Goal: Task Accomplishment & Management: Manage account settings

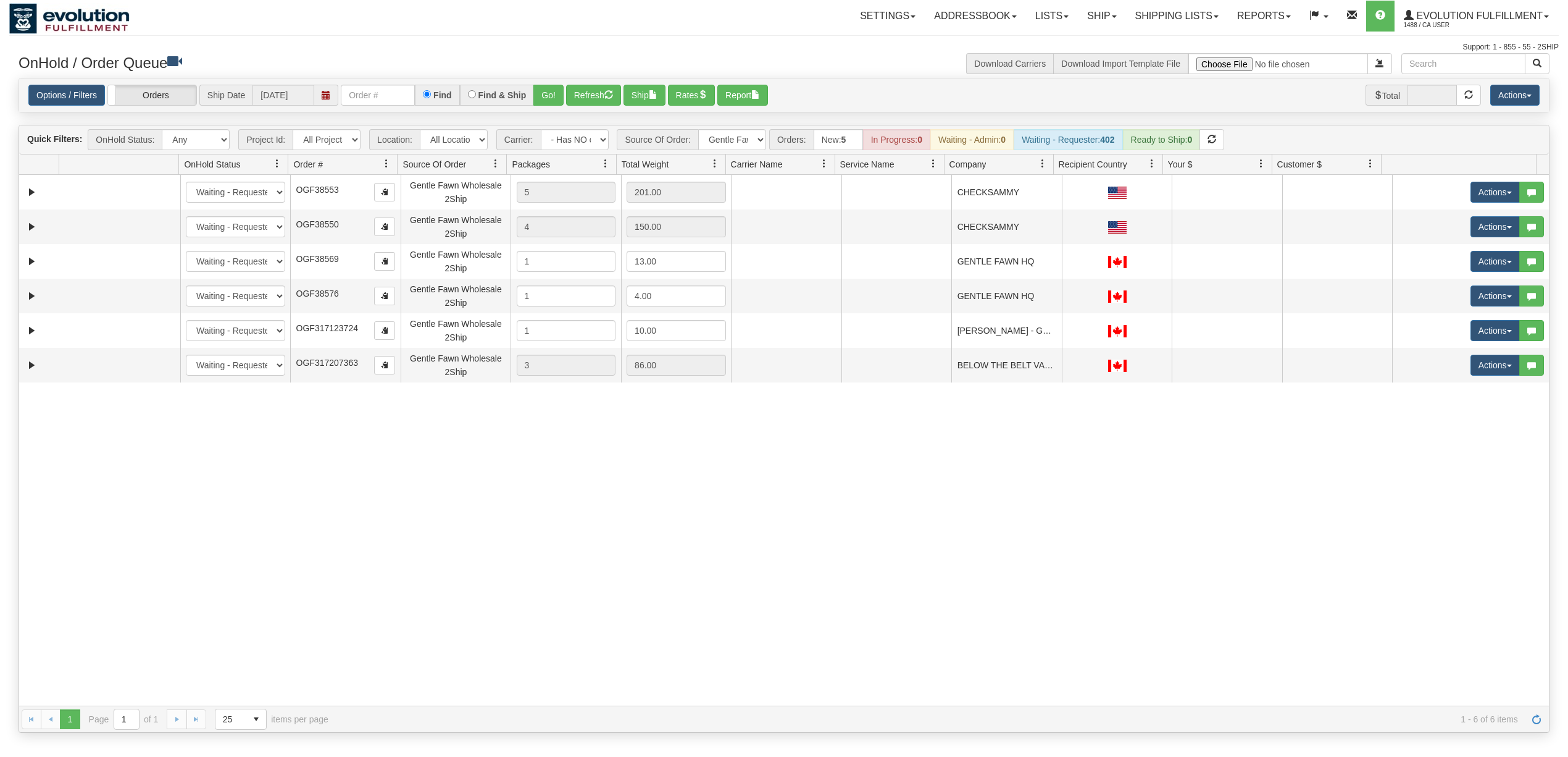
select select "-1"
select select "Gentle Fawn Wholesale 2Ship"
click at [596, 90] on button "Refresh" at bounding box center [593, 95] width 55 height 21
click at [368, 87] on input "text" at bounding box center [378, 95] width 74 height 21
type input "25242"
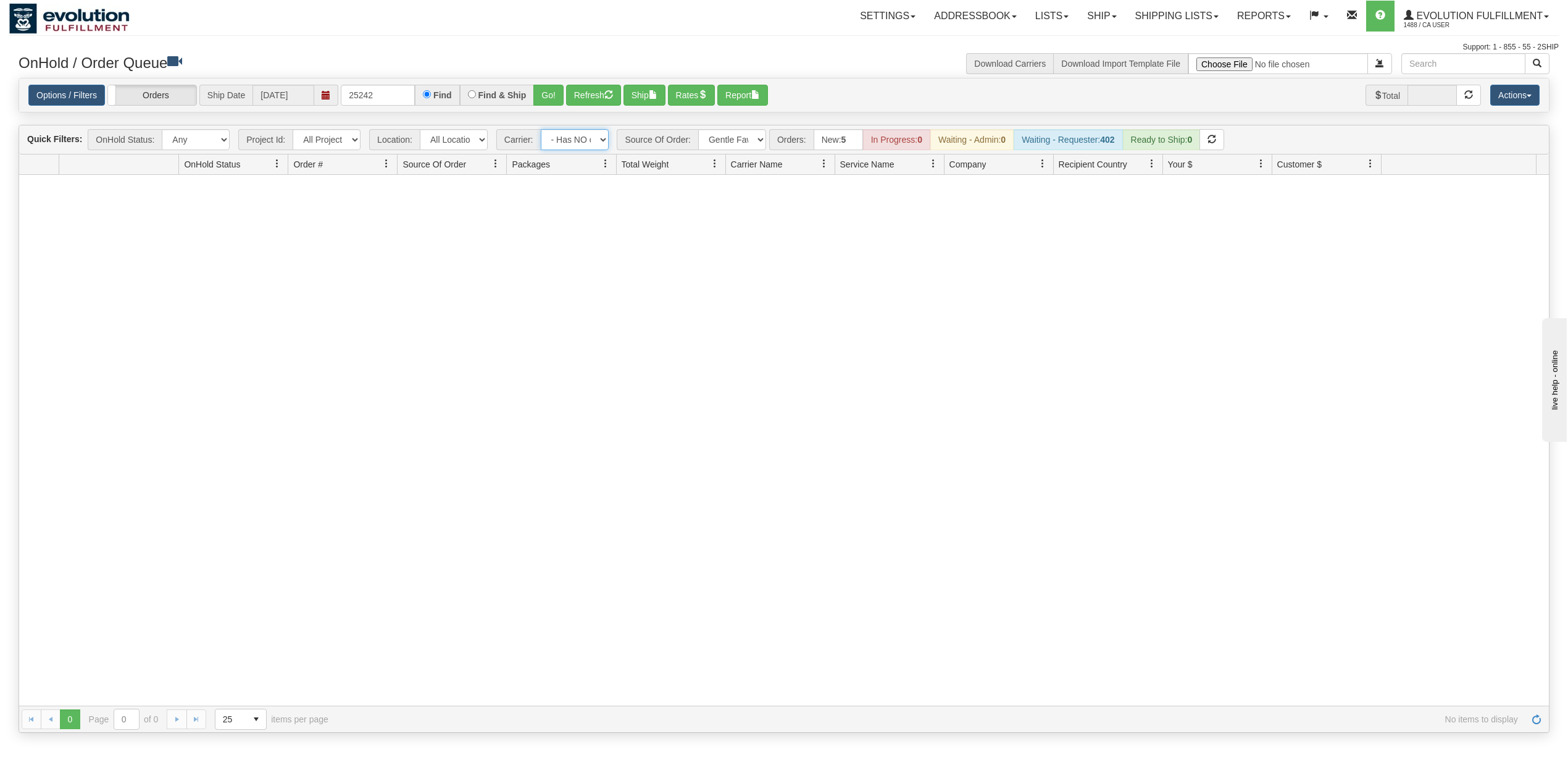
click at [568, 145] on select "- Any - Has NO carrier assigned - Has a carrier assigned FleetOptics Inc. My Ca…" at bounding box center [575, 140] width 68 height 21
select select "grid toolbar"
click at [542, 130] on select "- Any - Has NO carrier assigned - Has a carrier assigned FleetOptics Inc. My Ca…" at bounding box center [575, 140] width 68 height 21
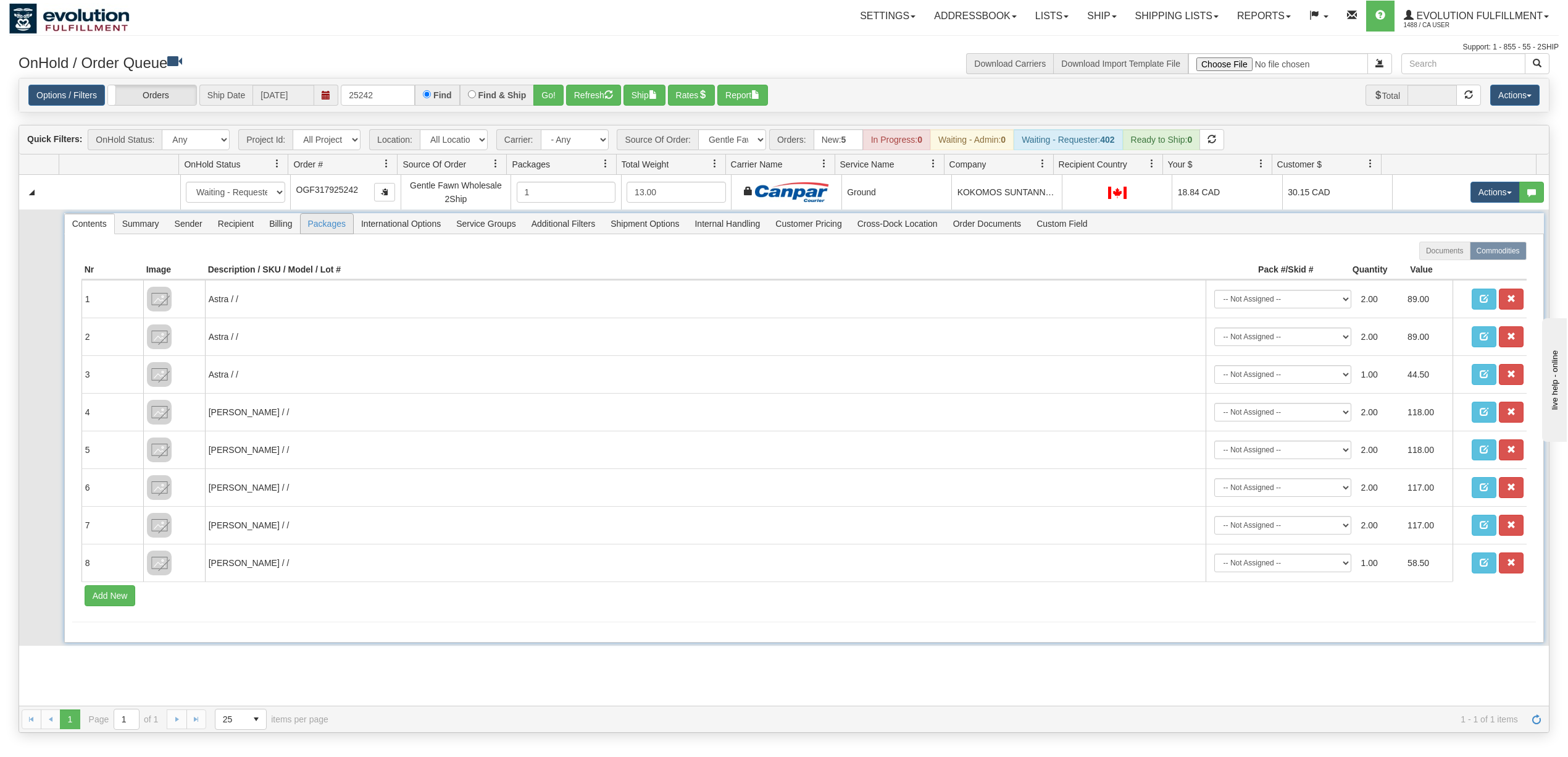
click at [318, 223] on span "Packages" at bounding box center [327, 223] width 53 height 19
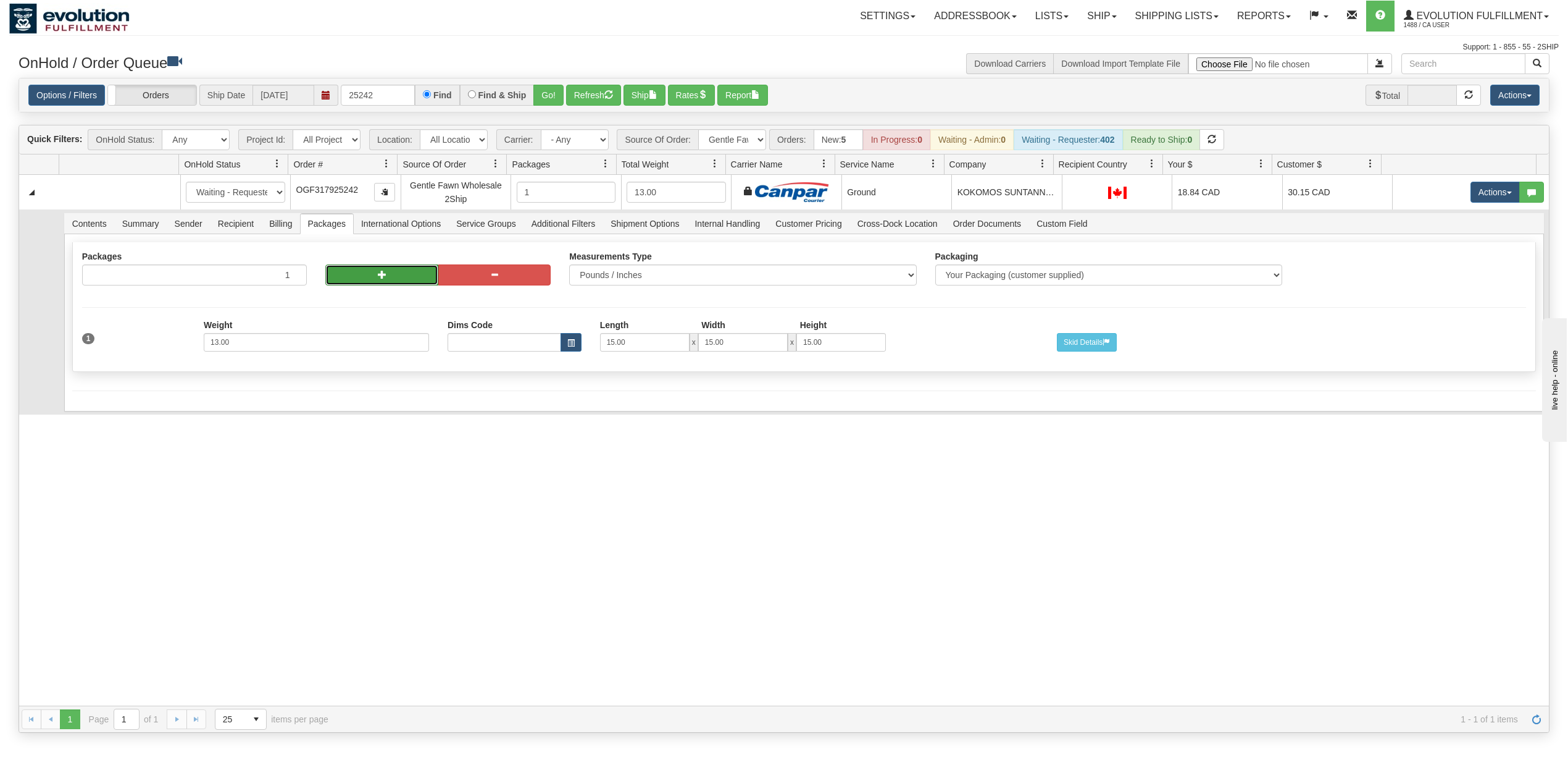
click at [386, 274] on button "button" at bounding box center [381, 275] width 112 height 21
radio input "true"
type input "2"
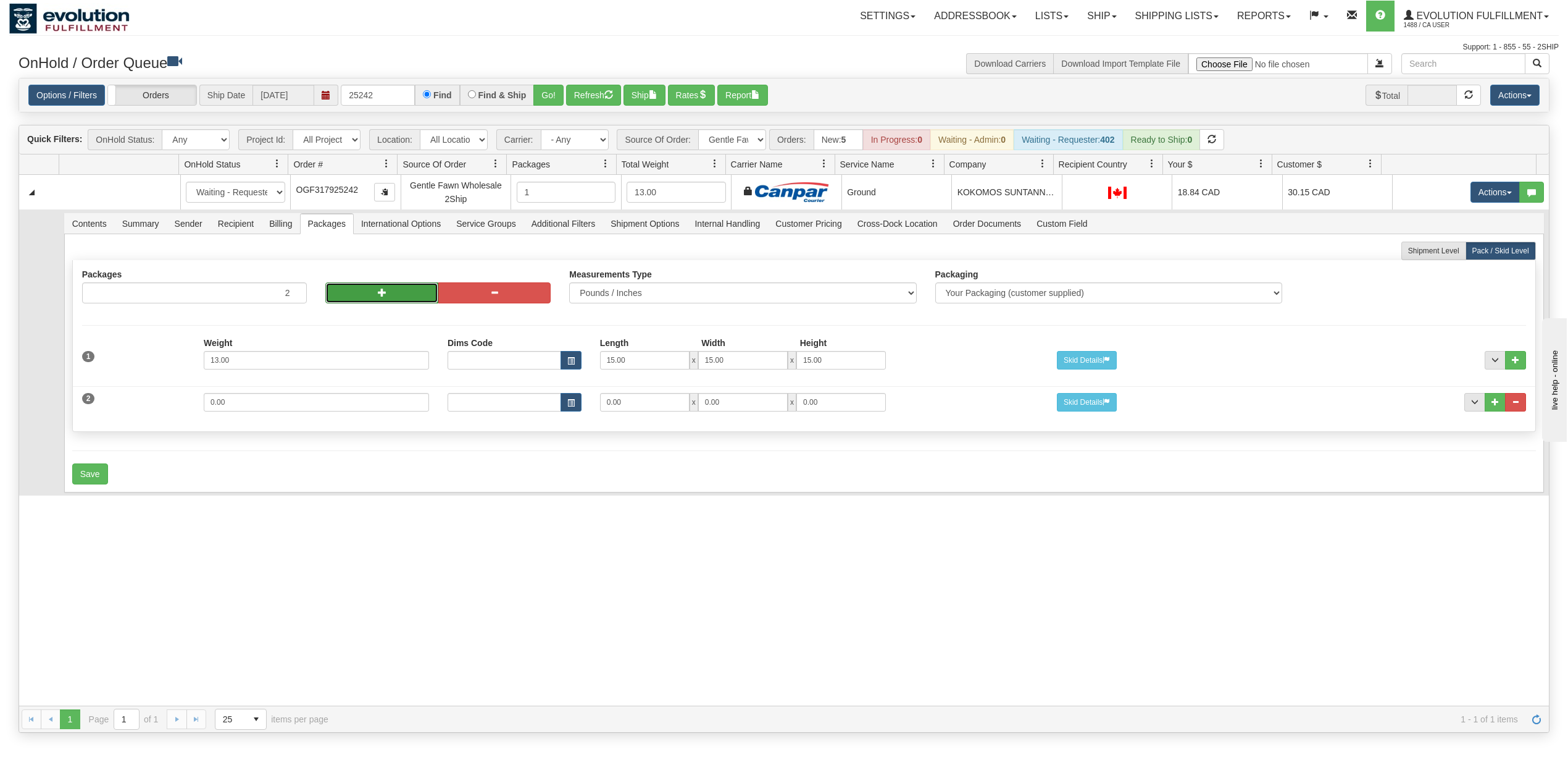
click at [394, 302] on button "button" at bounding box center [381, 293] width 112 height 21
type input "3"
click at [327, 405] on input "0.00" at bounding box center [316, 402] width 226 height 19
type input "12"
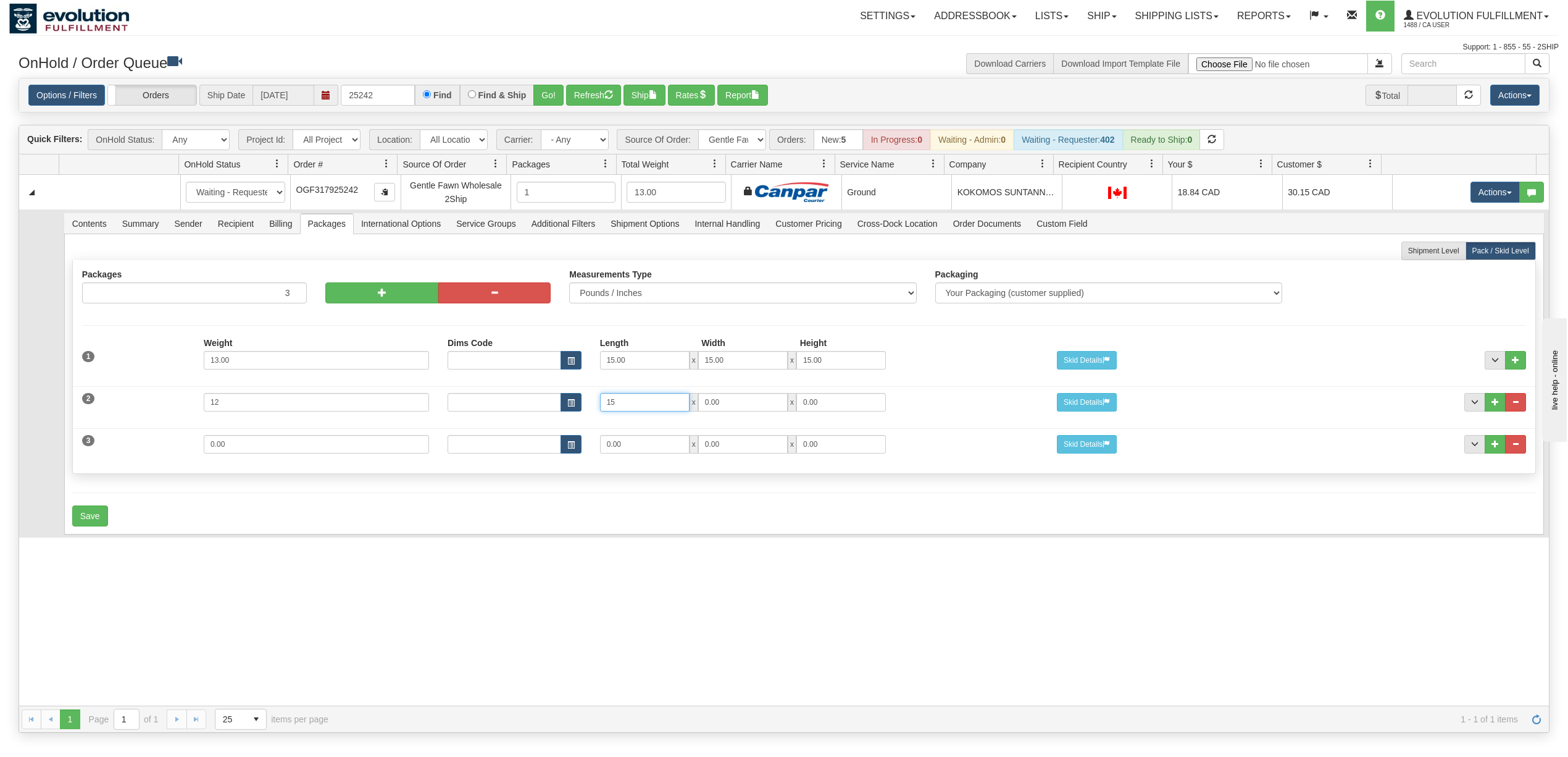
type input "15"
type input "11"
type input "7"
type input "15"
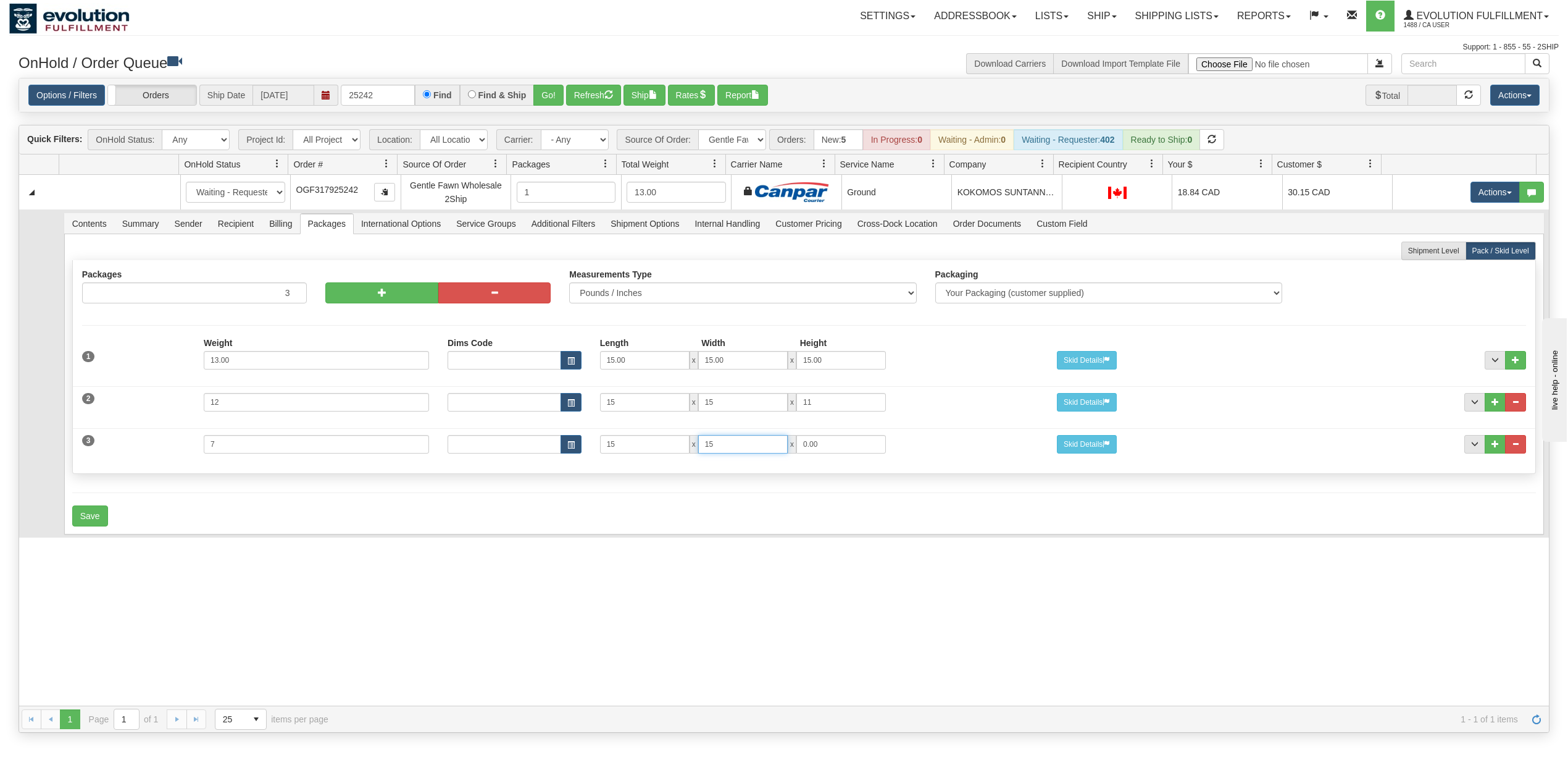
type input "15"
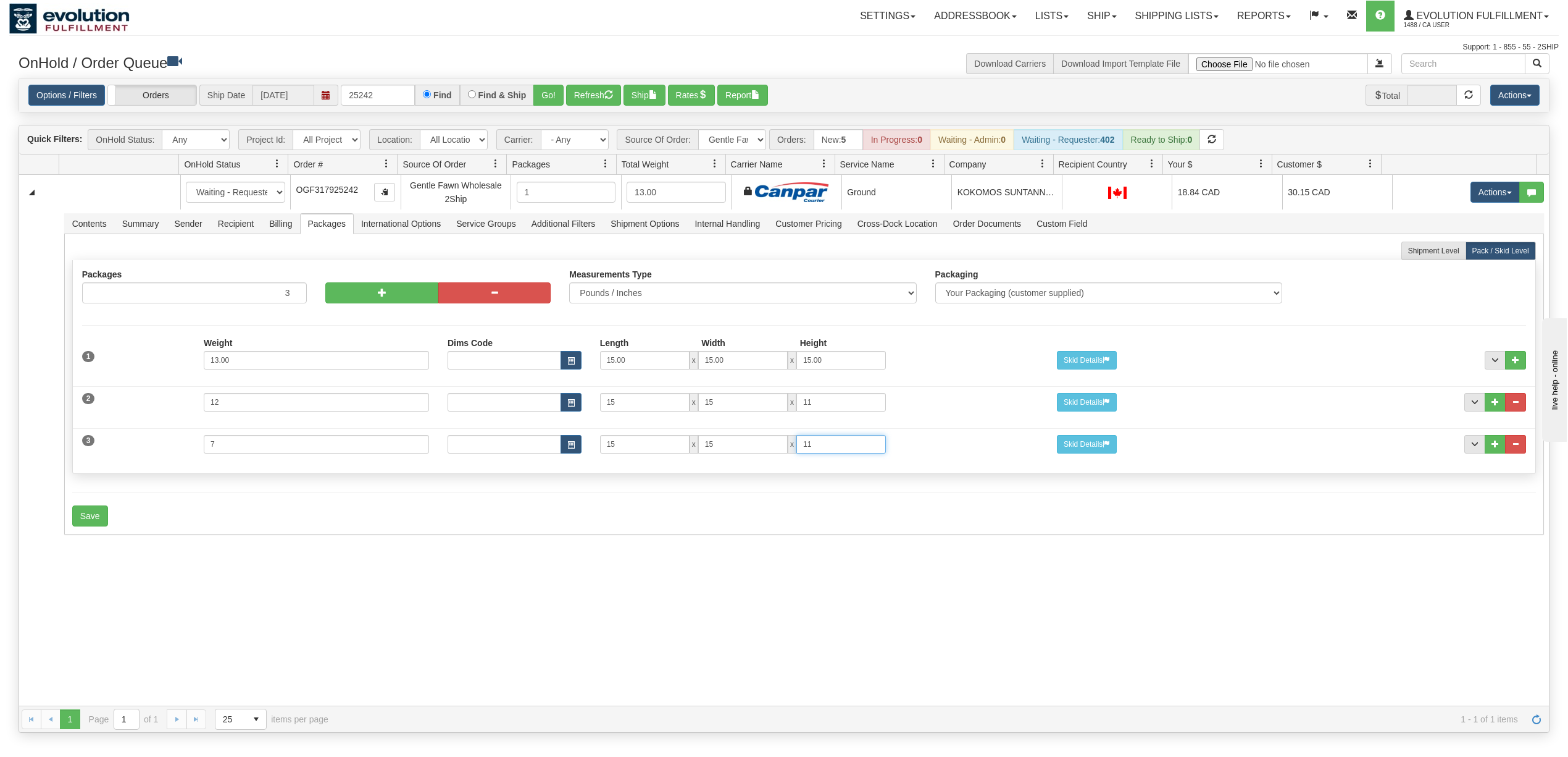
type input "11"
click at [395, 626] on div "31661883 EVOLUTION V3 91218258 91218260 New In Progress Waiting - Admin Waiting…" at bounding box center [784, 440] width 1529 height 531
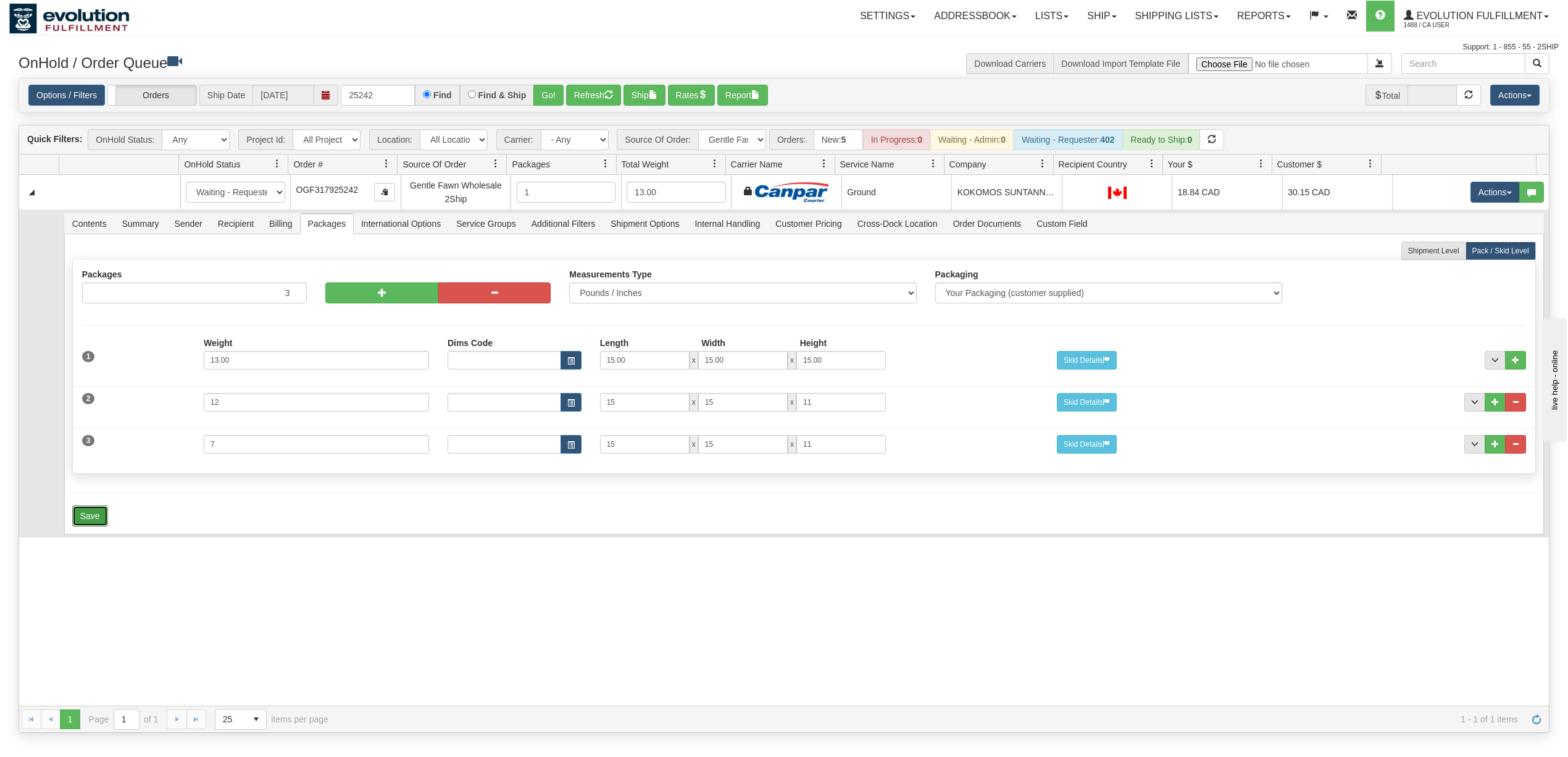
click at [106, 513] on button "Save" at bounding box center [90, 516] width 36 height 21
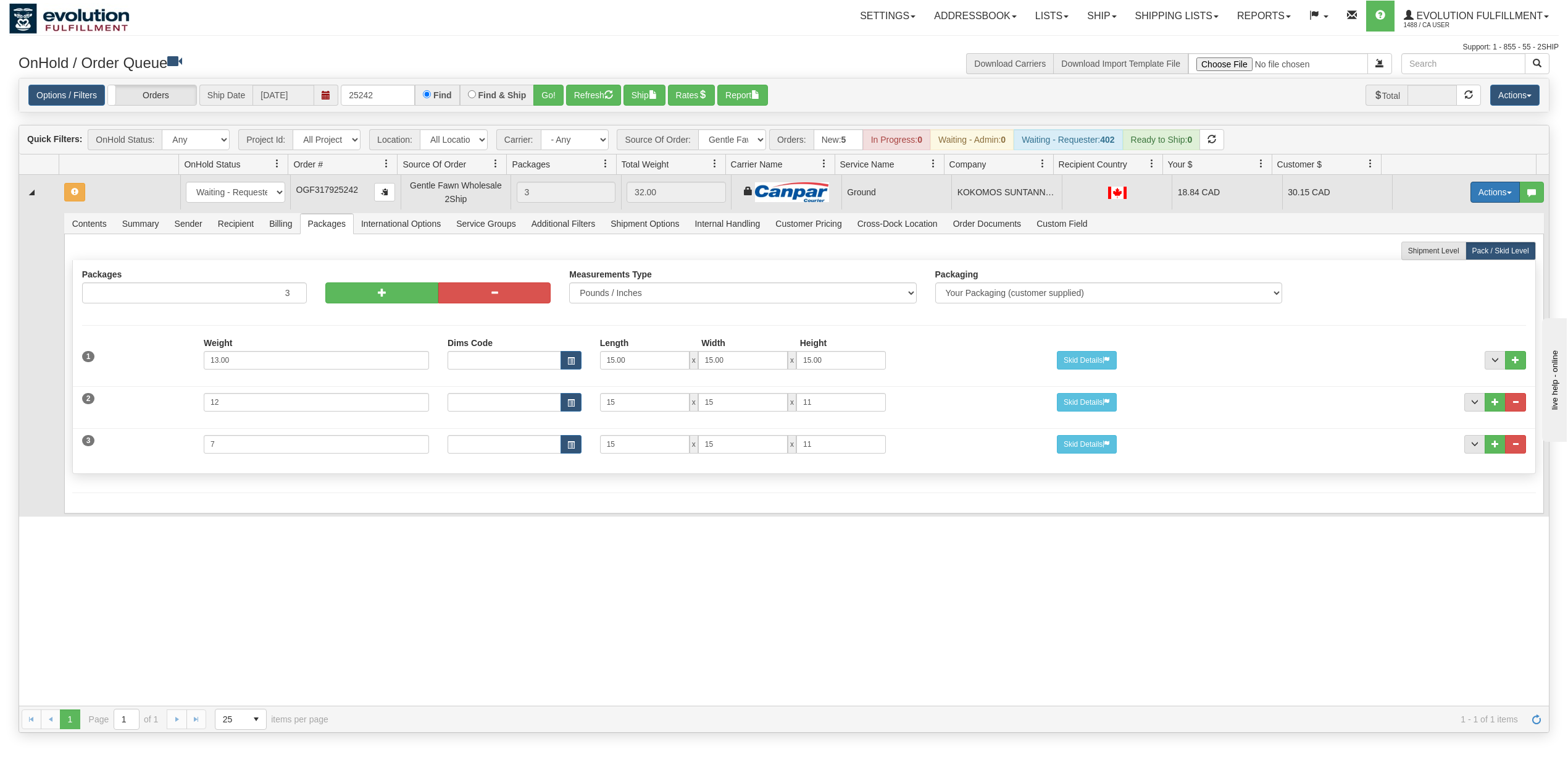
click at [1470, 200] on button "Actions" at bounding box center [1494, 192] width 49 height 21
click at [1459, 250] on span "Rate All Services" at bounding box center [1470, 247] width 74 height 10
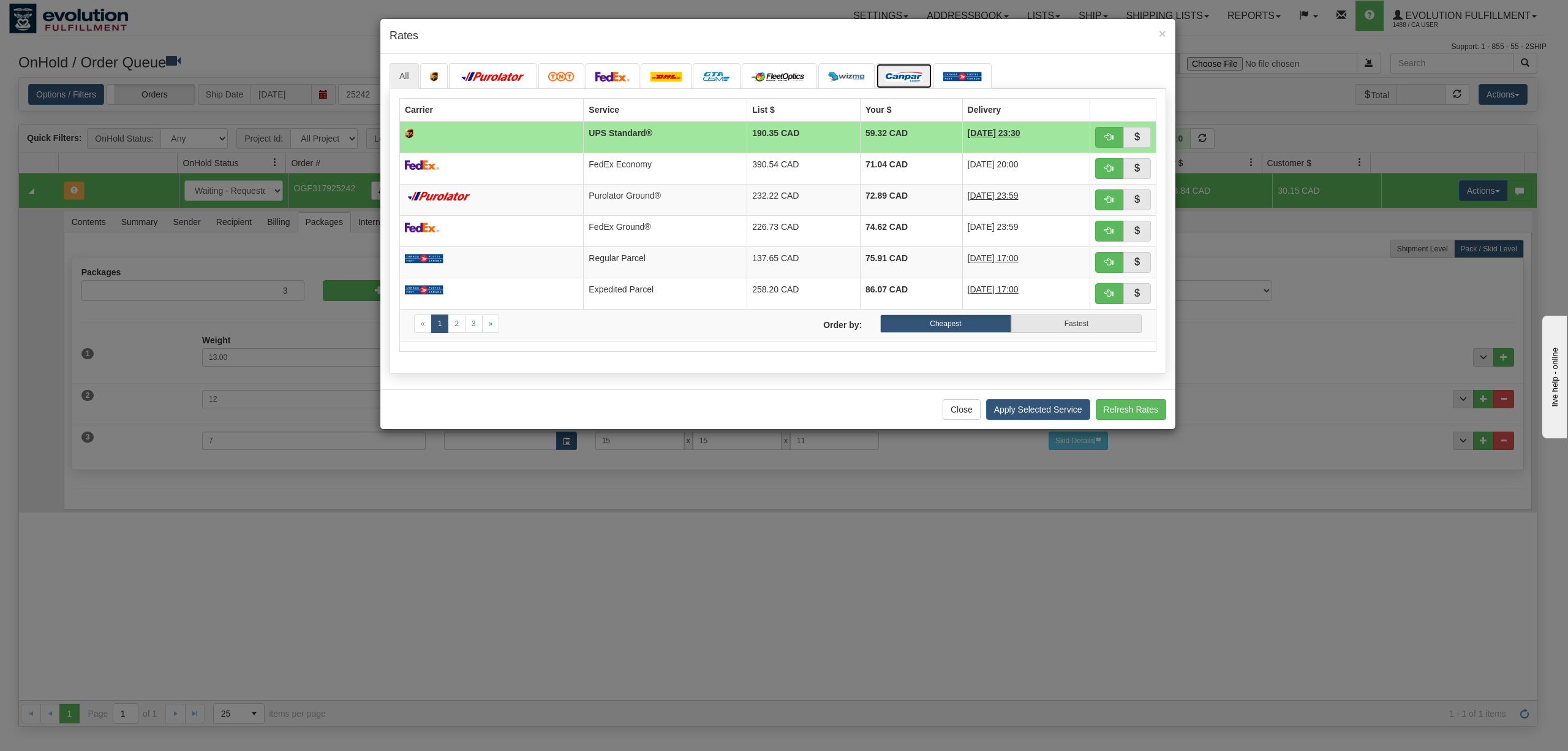
click at [903, 84] on link at bounding box center [904, 76] width 56 height 26
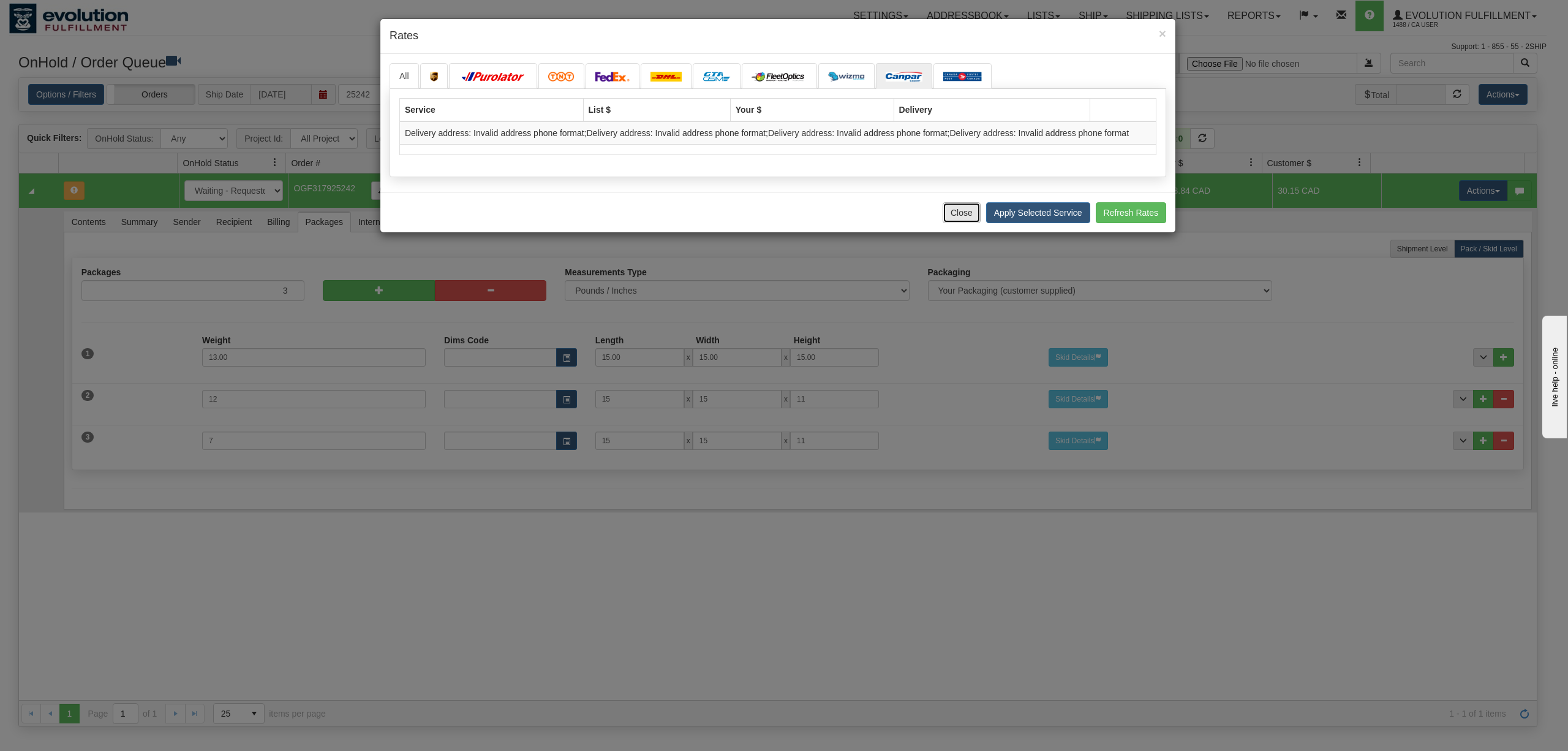
click at [958, 218] on button "Close" at bounding box center [961, 213] width 38 height 21
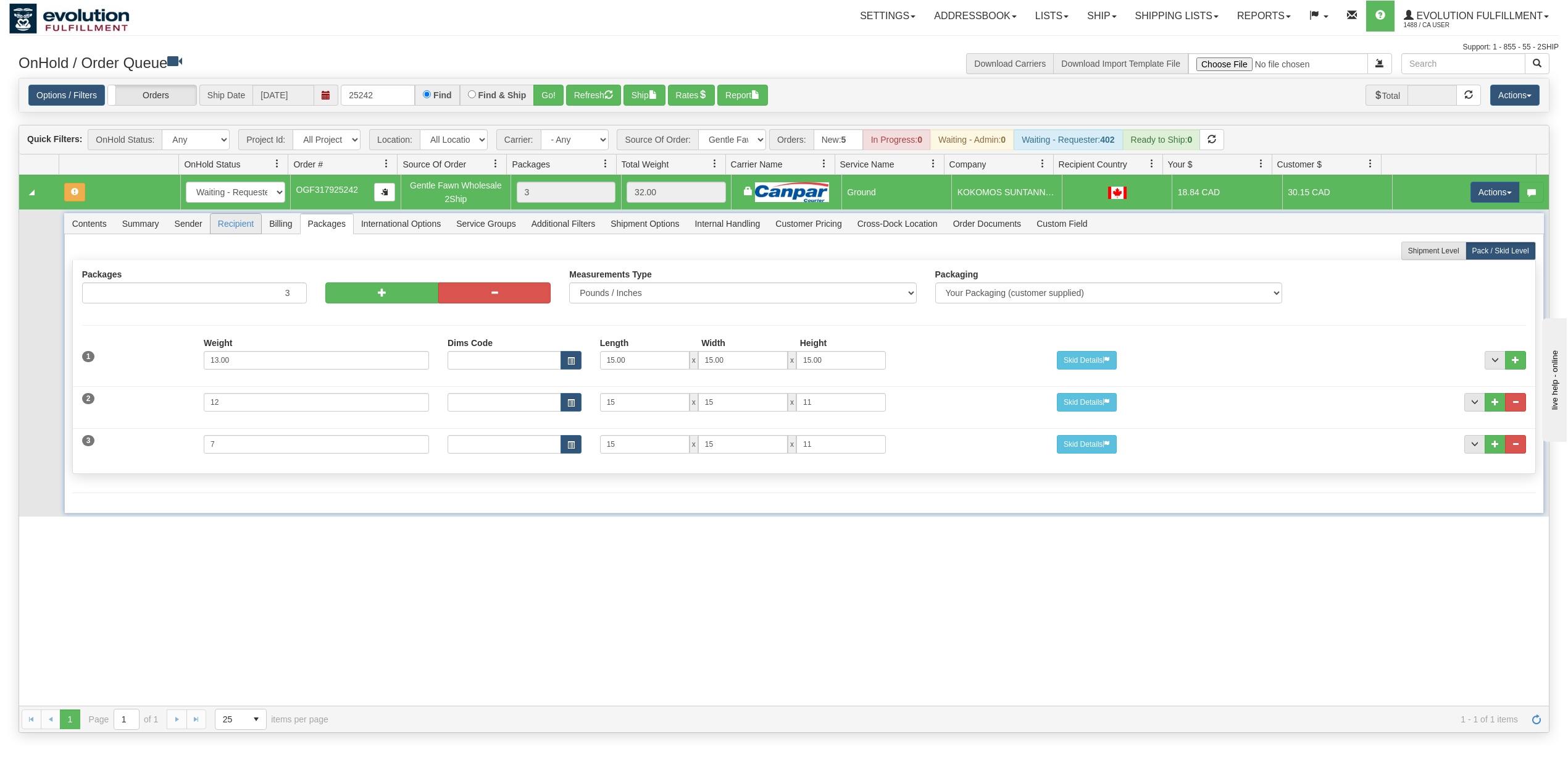
click at [237, 229] on span "Recipient" at bounding box center [235, 223] width 51 height 19
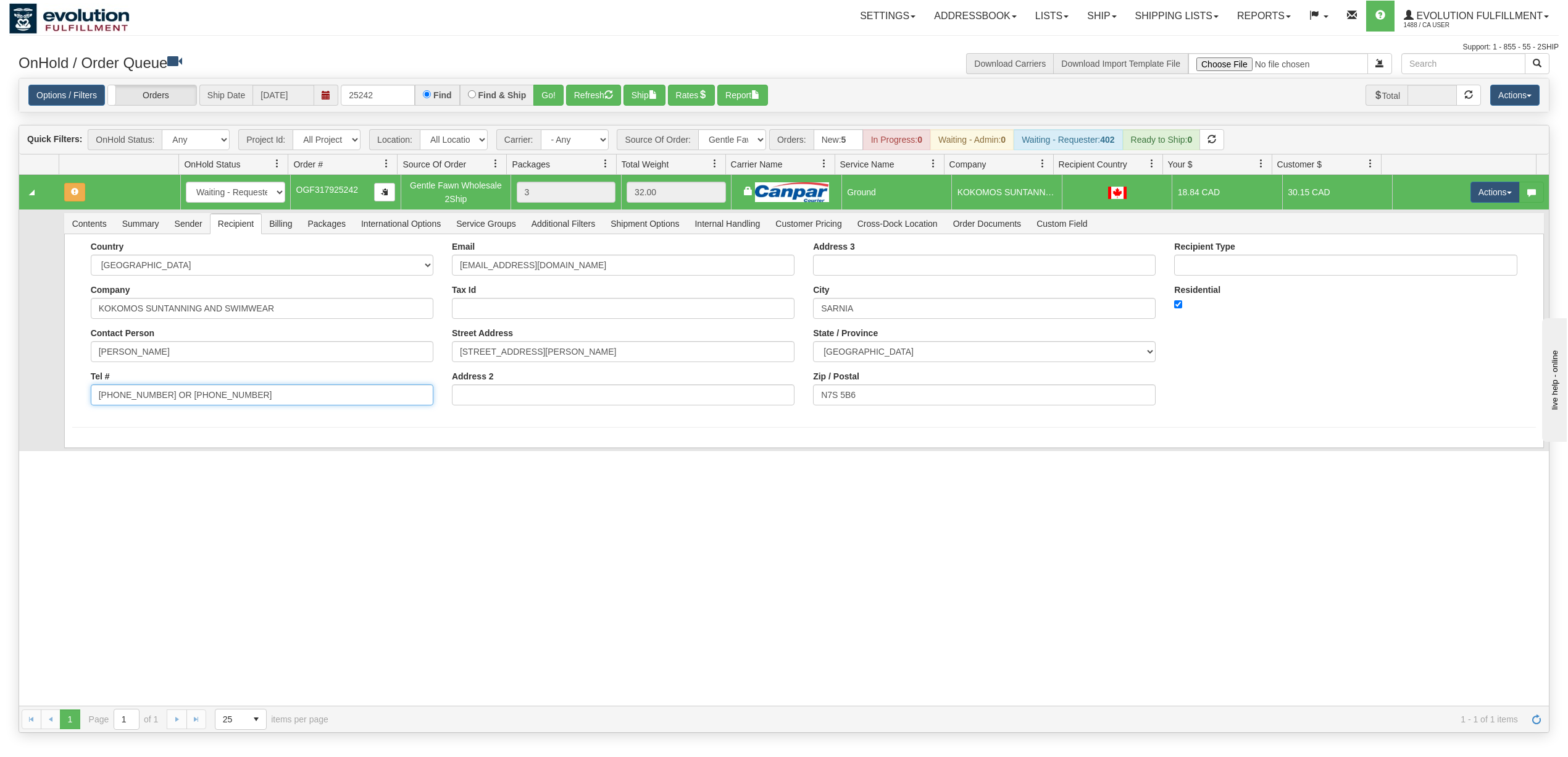
drag, startPoint x: 162, startPoint y: 395, endPoint x: 430, endPoint y: 405, distance: 268.2
click at [430, 405] on div "Country AFGHANISTAN ALAND ISLANDS ALBANIA ALGERIA AMERICAN SAMOA ANDORRA ANGOLA…" at bounding box center [262, 328] width 361 height 173
type input "519-383-0053"
click at [648, 433] on div "Country AFGHANISTAN ALAND ISLANDS ALBANIA ALGERIA AMERICAN SAMOA ANDORRA ANGOLA…" at bounding box center [803, 351] width 1480 height 235
click at [101, 453] on button "Save" at bounding box center [90, 450] width 36 height 21
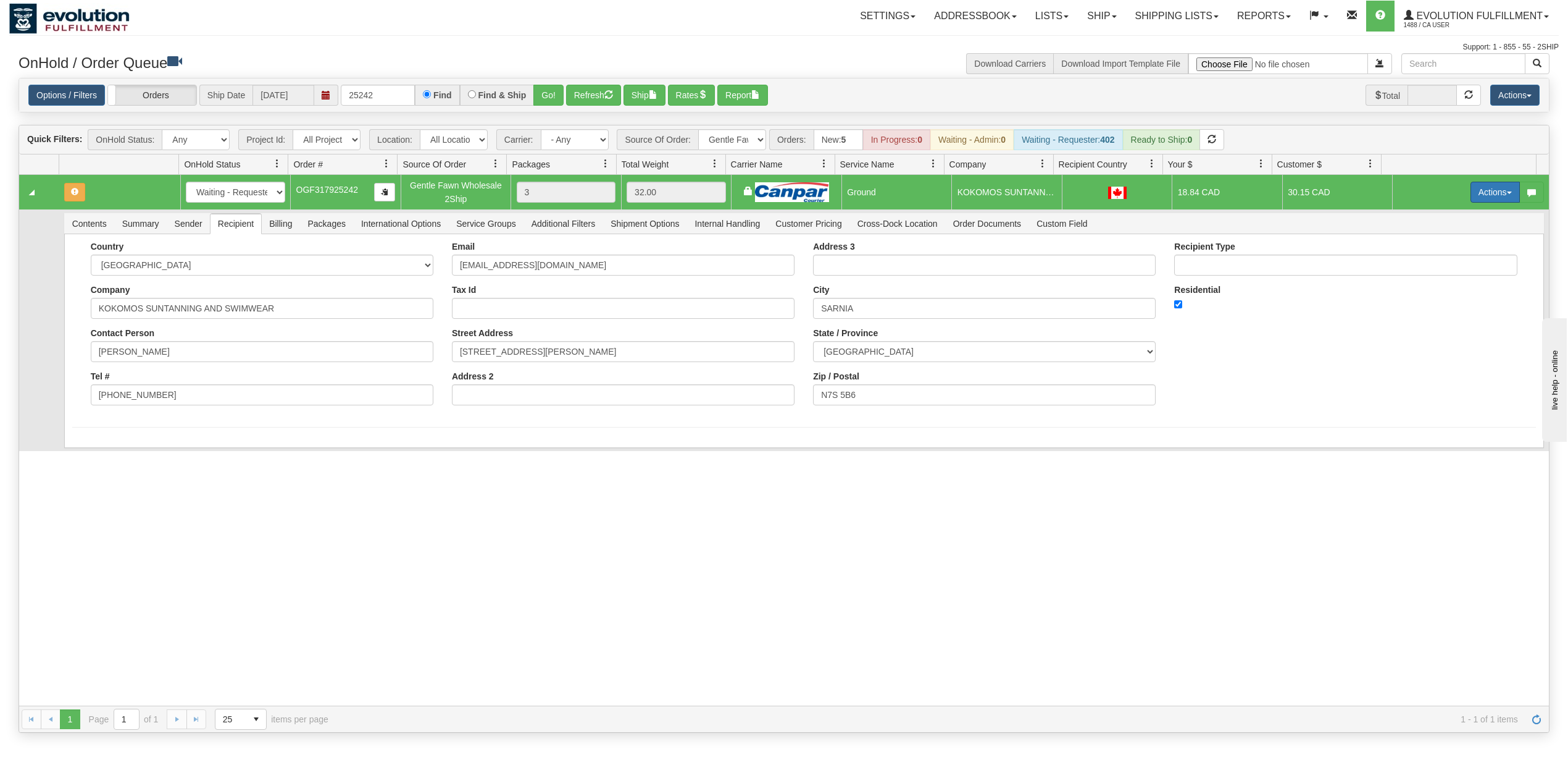
click at [1482, 197] on button "Actions" at bounding box center [1494, 192] width 49 height 21
click at [1445, 252] on span "Rate All Services" at bounding box center [1470, 247] width 74 height 10
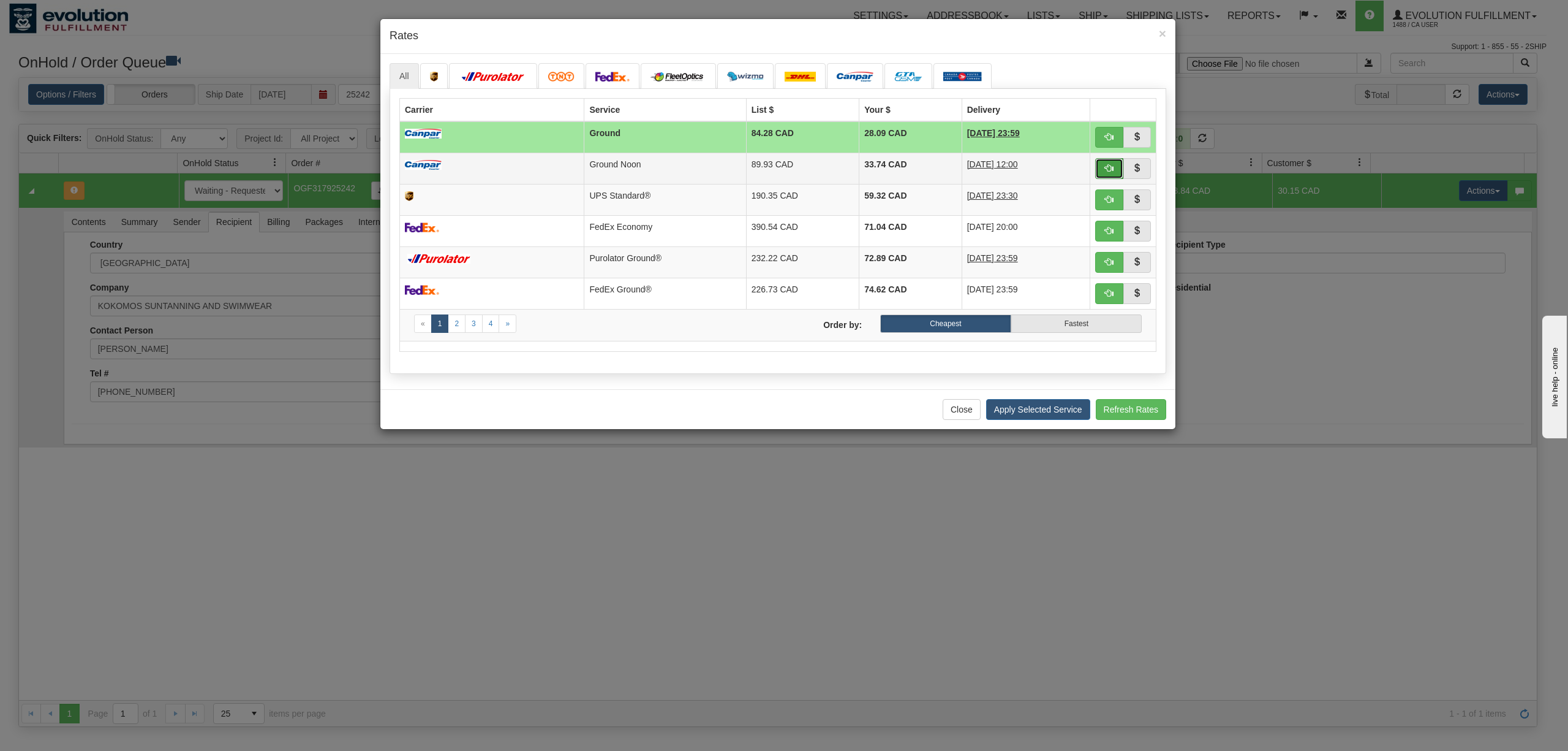
click at [1111, 172] on span "button" at bounding box center [1109, 168] width 9 height 9
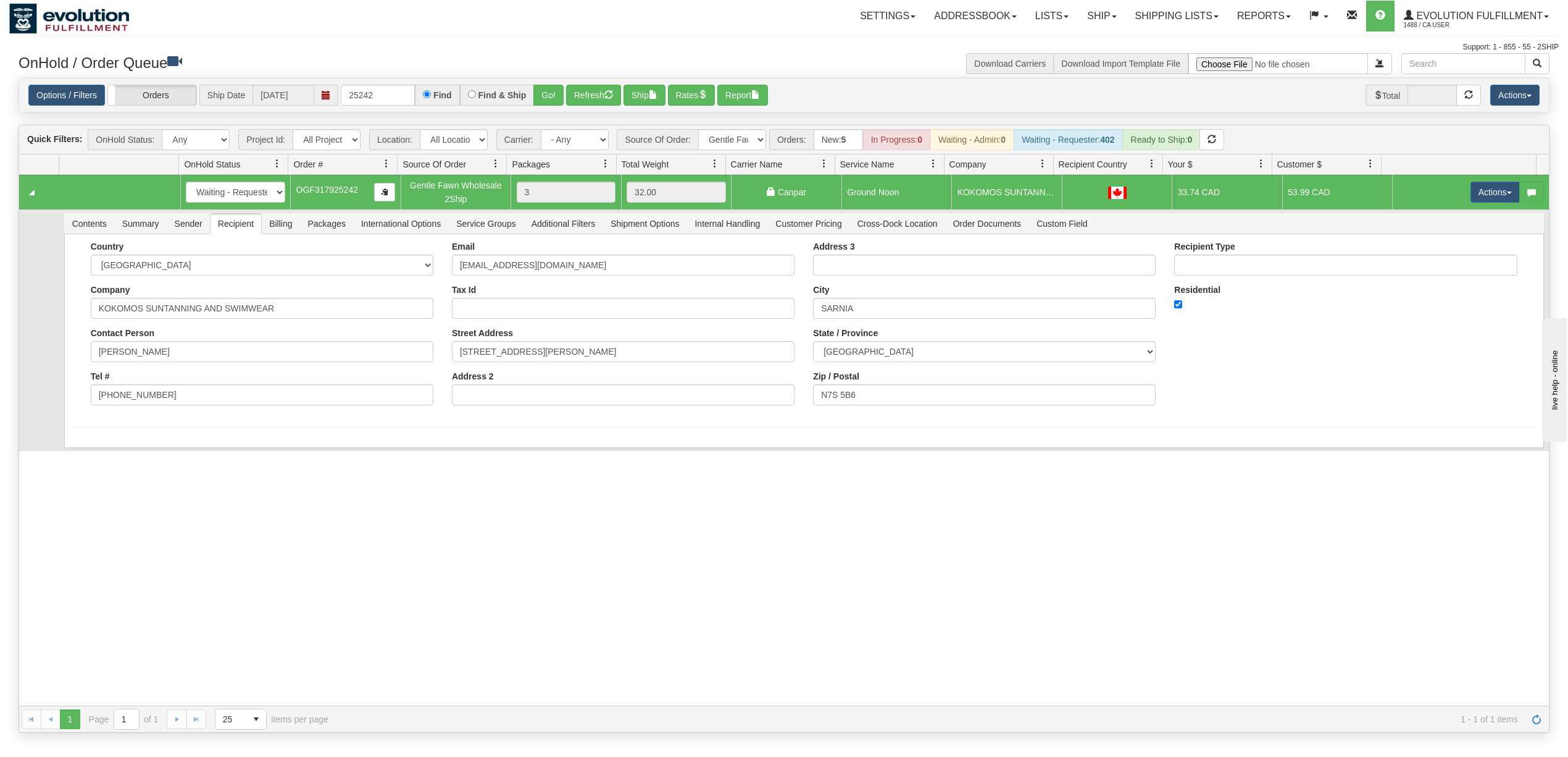
click at [571, 607] on div "31661883 EVOLUTION V3 91218258 91218260 New In Progress Waiting - Admin Waiting…" at bounding box center [784, 440] width 1529 height 531
click at [597, 91] on button "Refresh" at bounding box center [593, 95] width 55 height 21
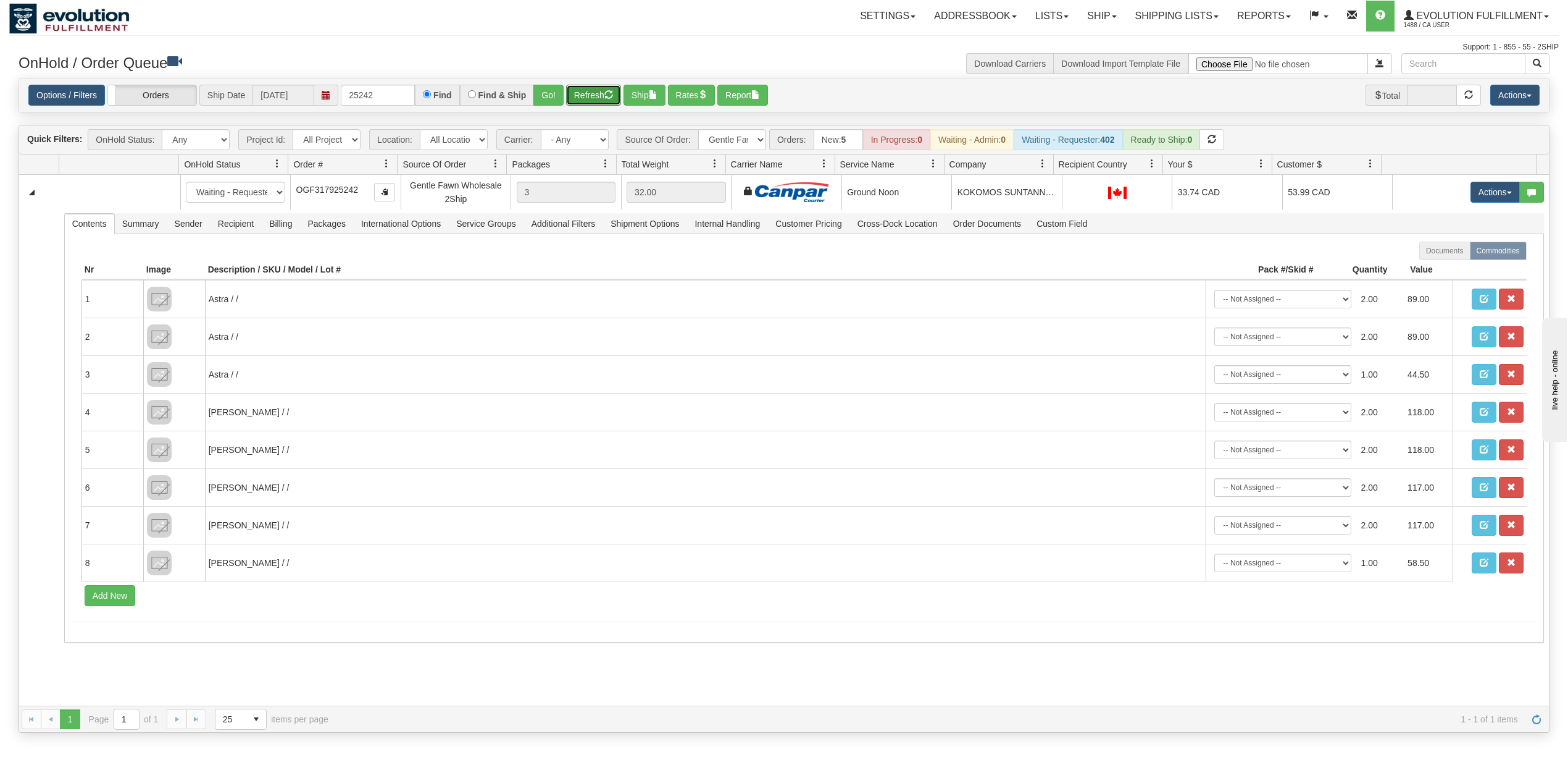
click at [609, 90] on button "Refresh" at bounding box center [593, 95] width 55 height 21
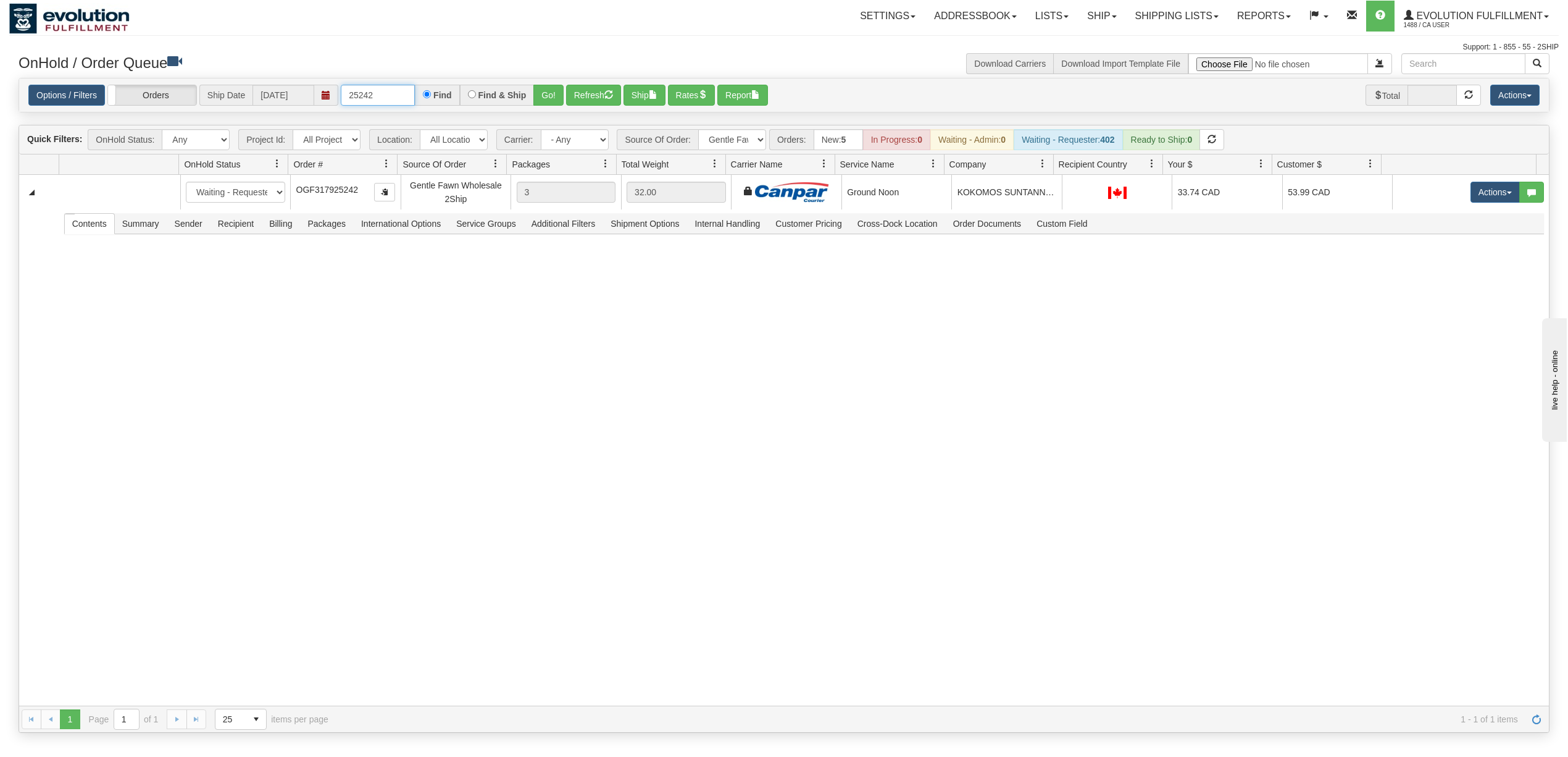
click at [395, 99] on input "25242" at bounding box center [378, 95] width 74 height 21
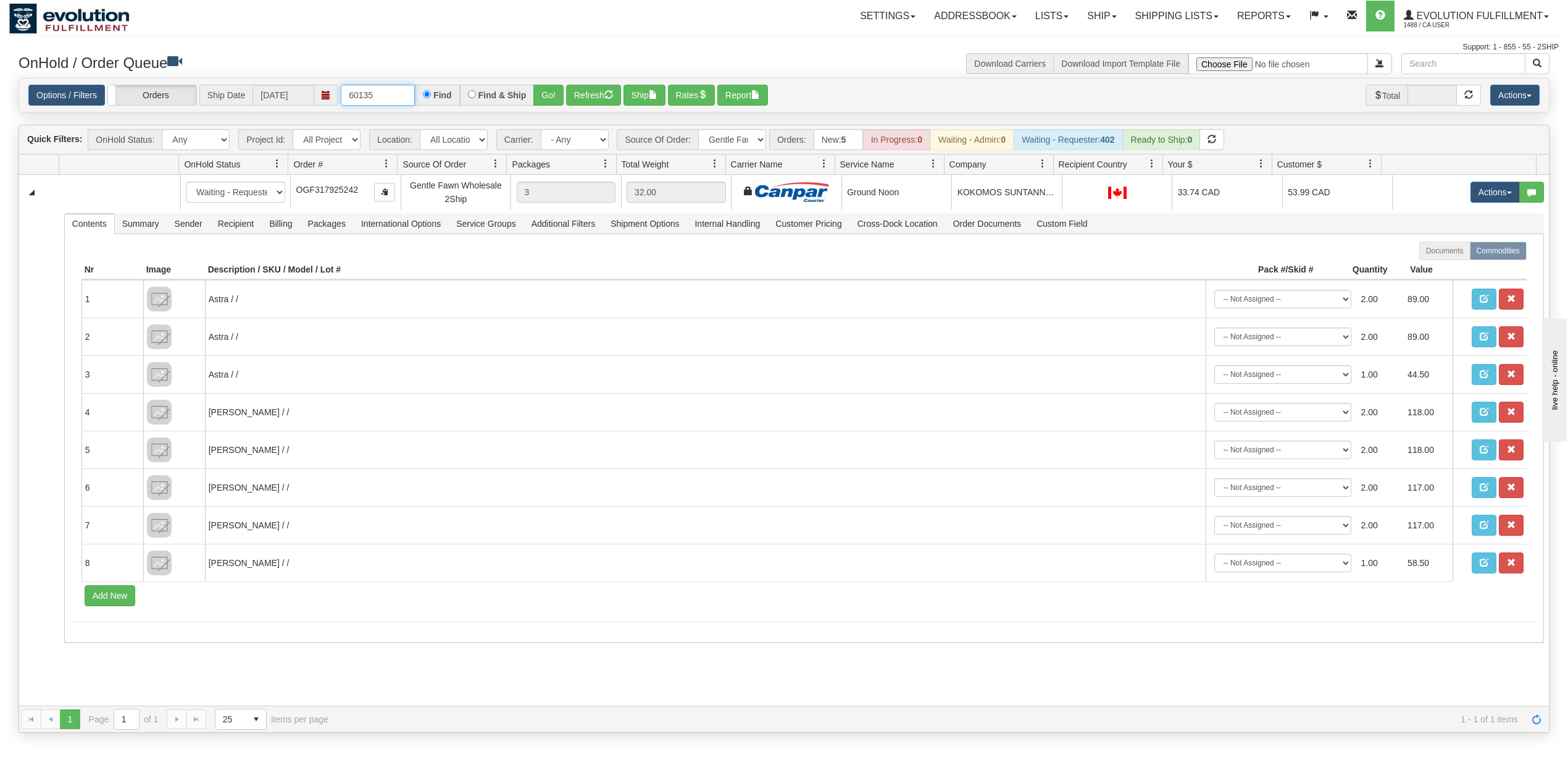
type input "60135"
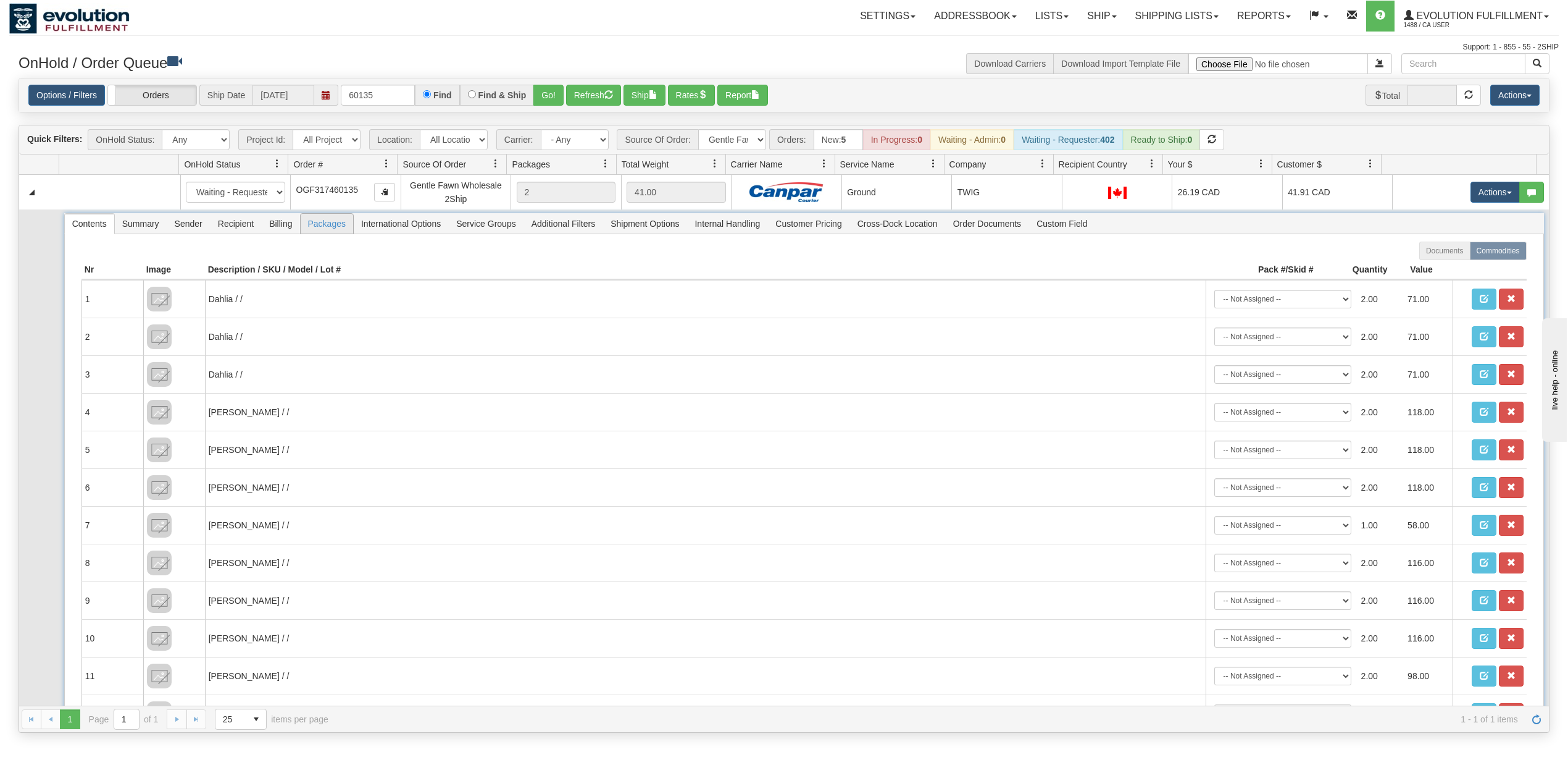
click at [322, 220] on span "Packages" at bounding box center [327, 223] width 53 height 19
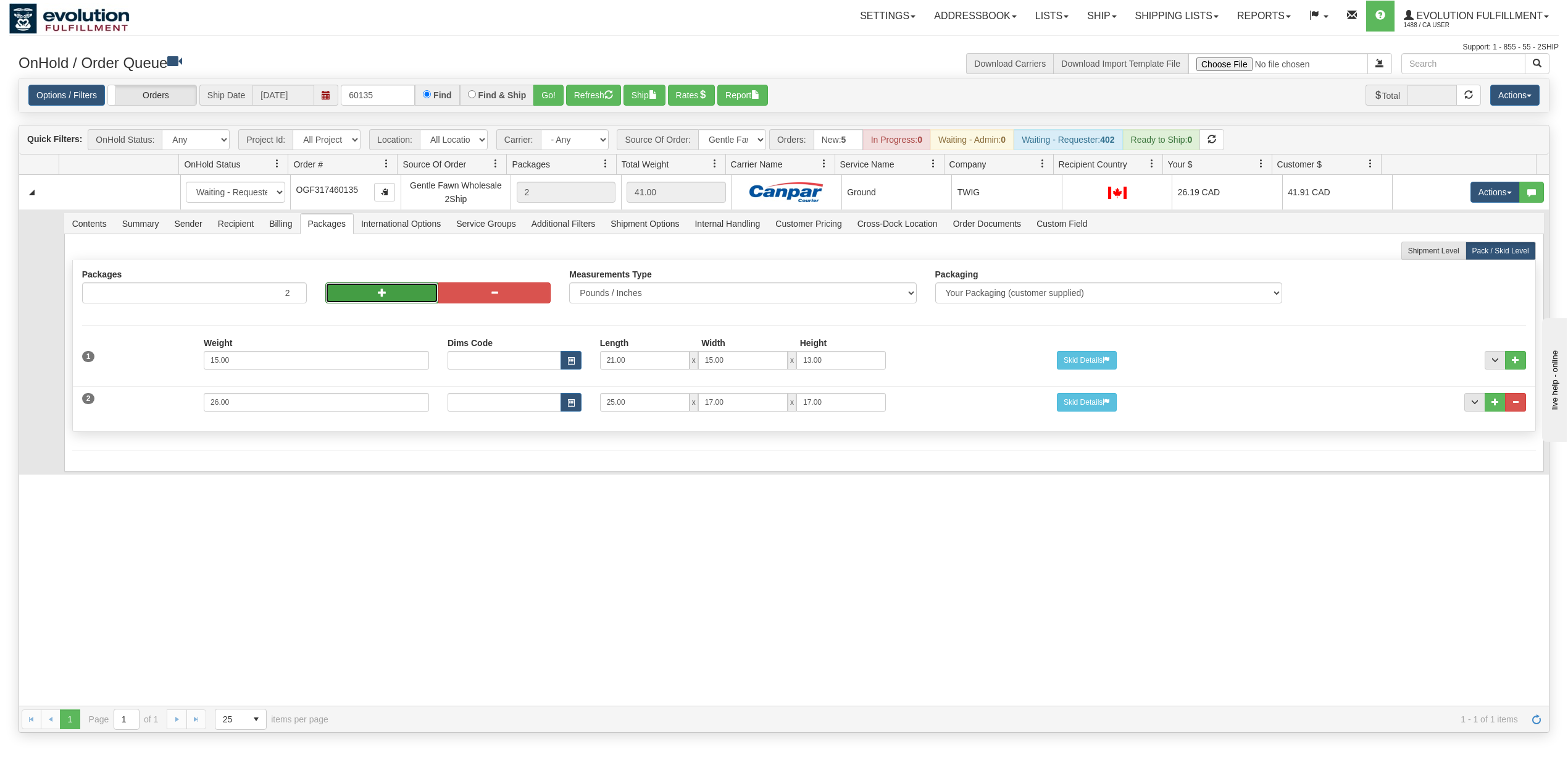
click at [369, 293] on button "button" at bounding box center [381, 293] width 112 height 21
type input "4"
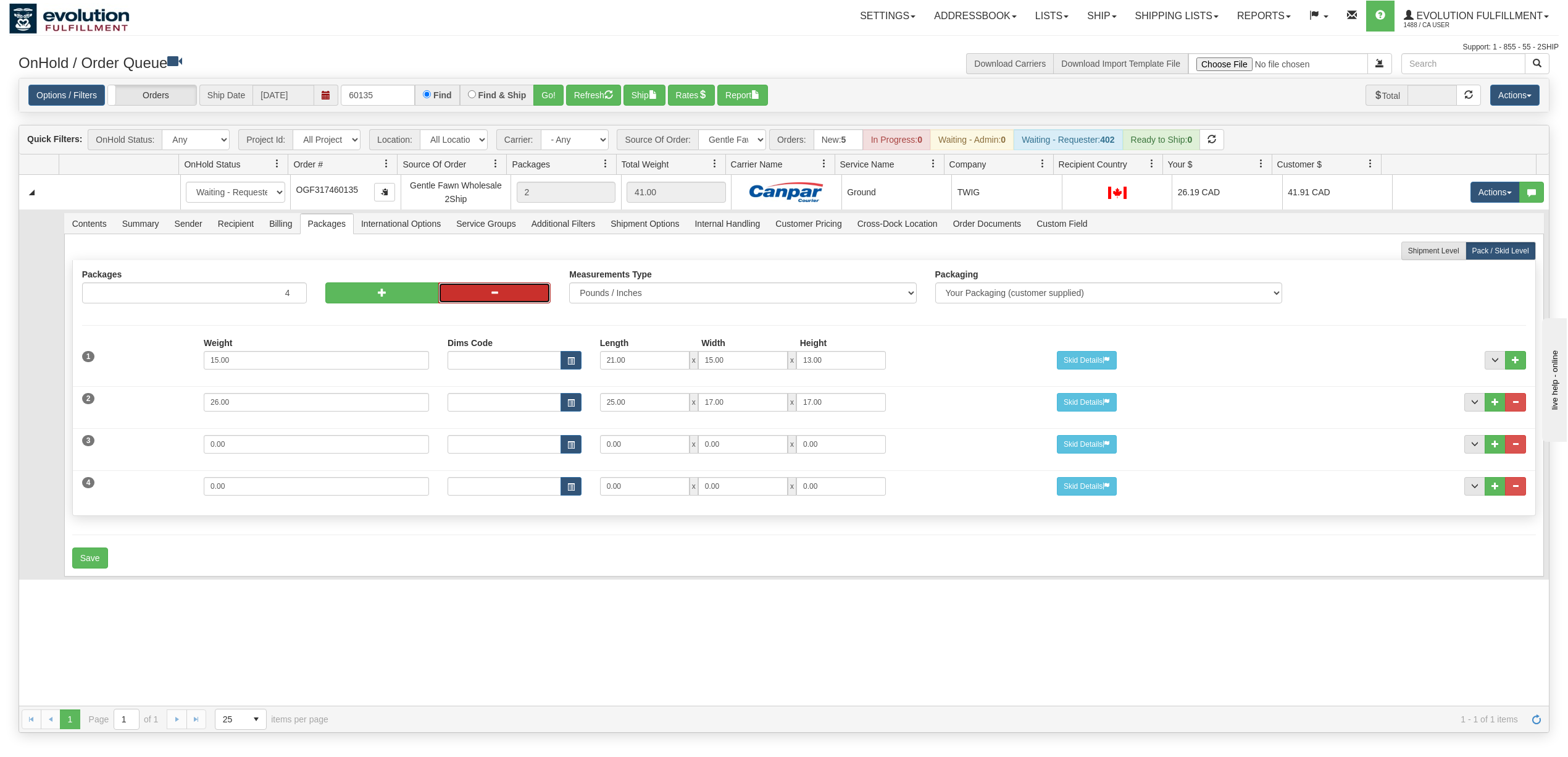
click at [490, 292] on span "button" at bounding box center [494, 292] width 9 height 9
type input "3"
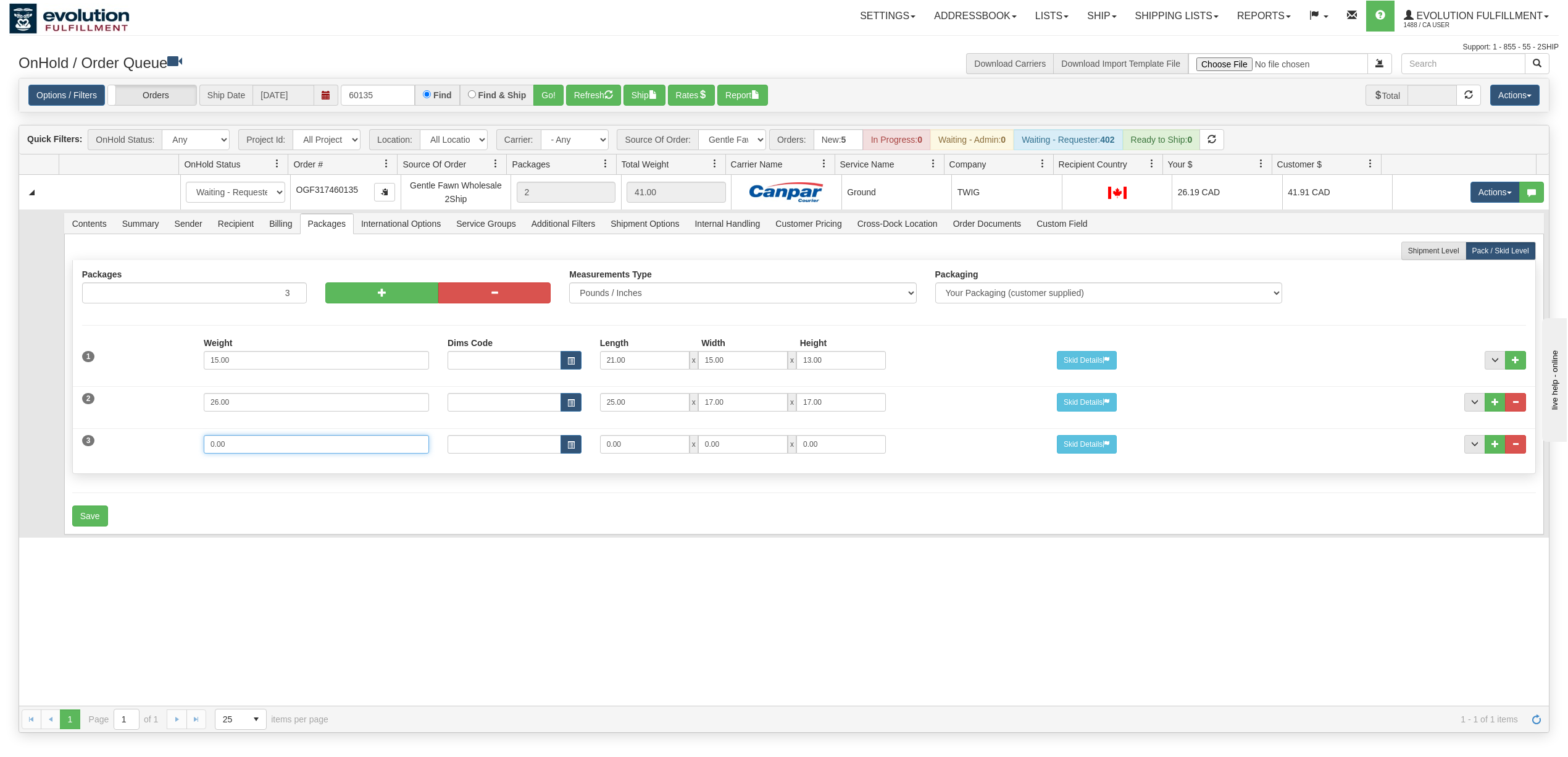
click at [255, 445] on input "0.00" at bounding box center [316, 444] width 226 height 19
type input "7"
type input "15"
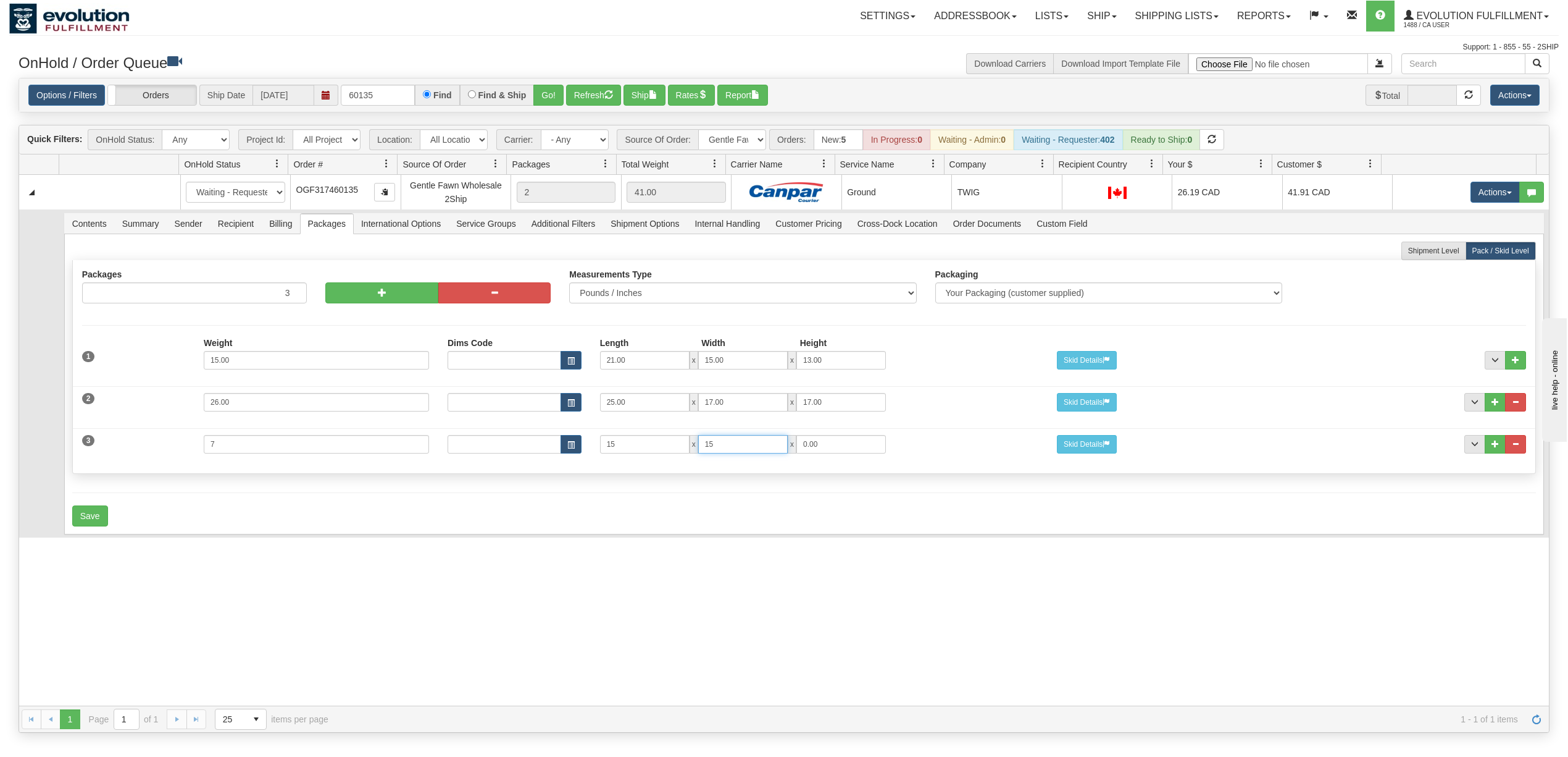
type input "15"
type input "7"
click at [82, 527] on button "Save" at bounding box center [90, 516] width 36 height 21
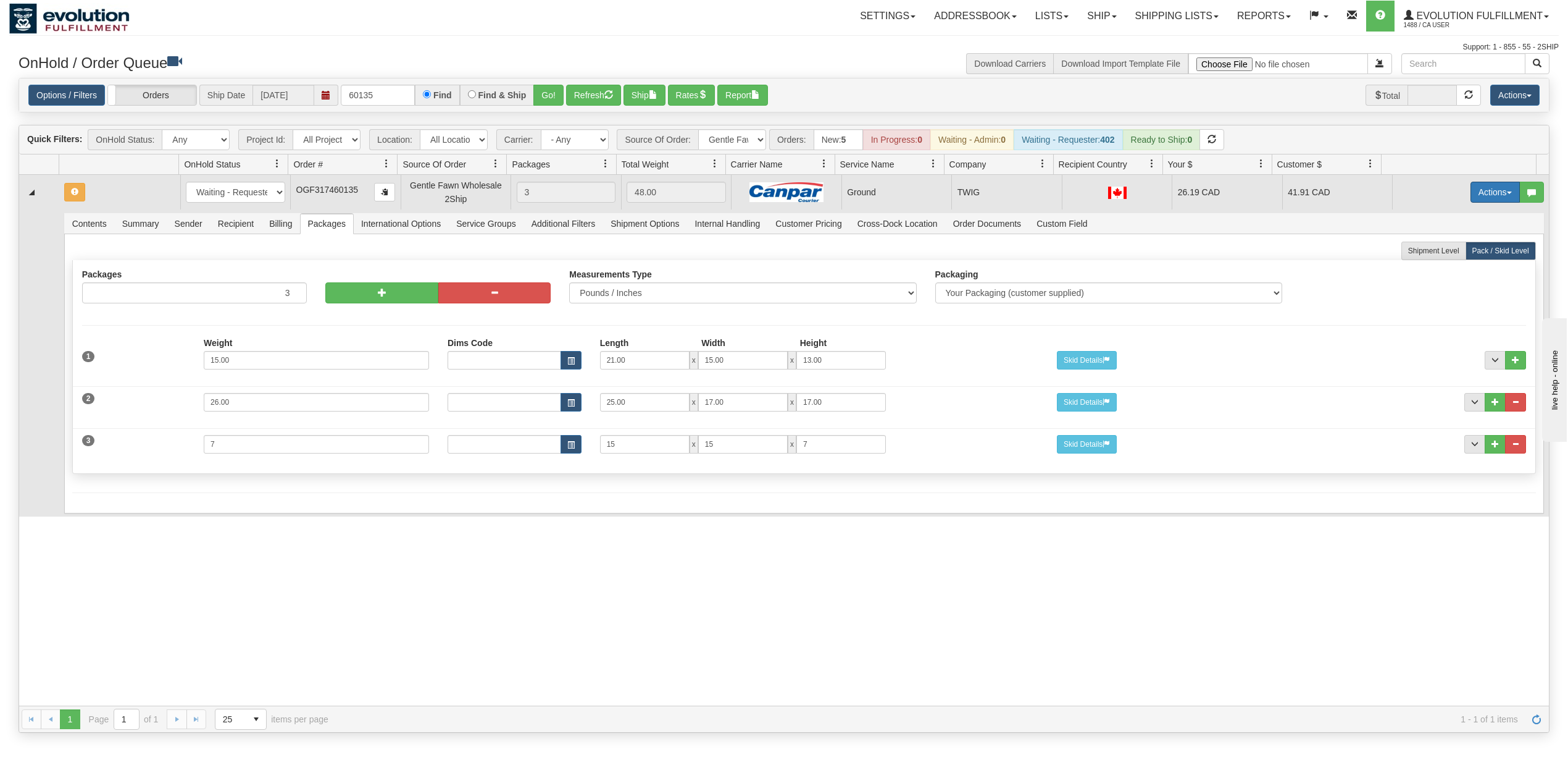
click at [1488, 189] on button "Actions" at bounding box center [1494, 192] width 49 height 21
click at [1474, 250] on span "Rate All Services" at bounding box center [1470, 247] width 74 height 10
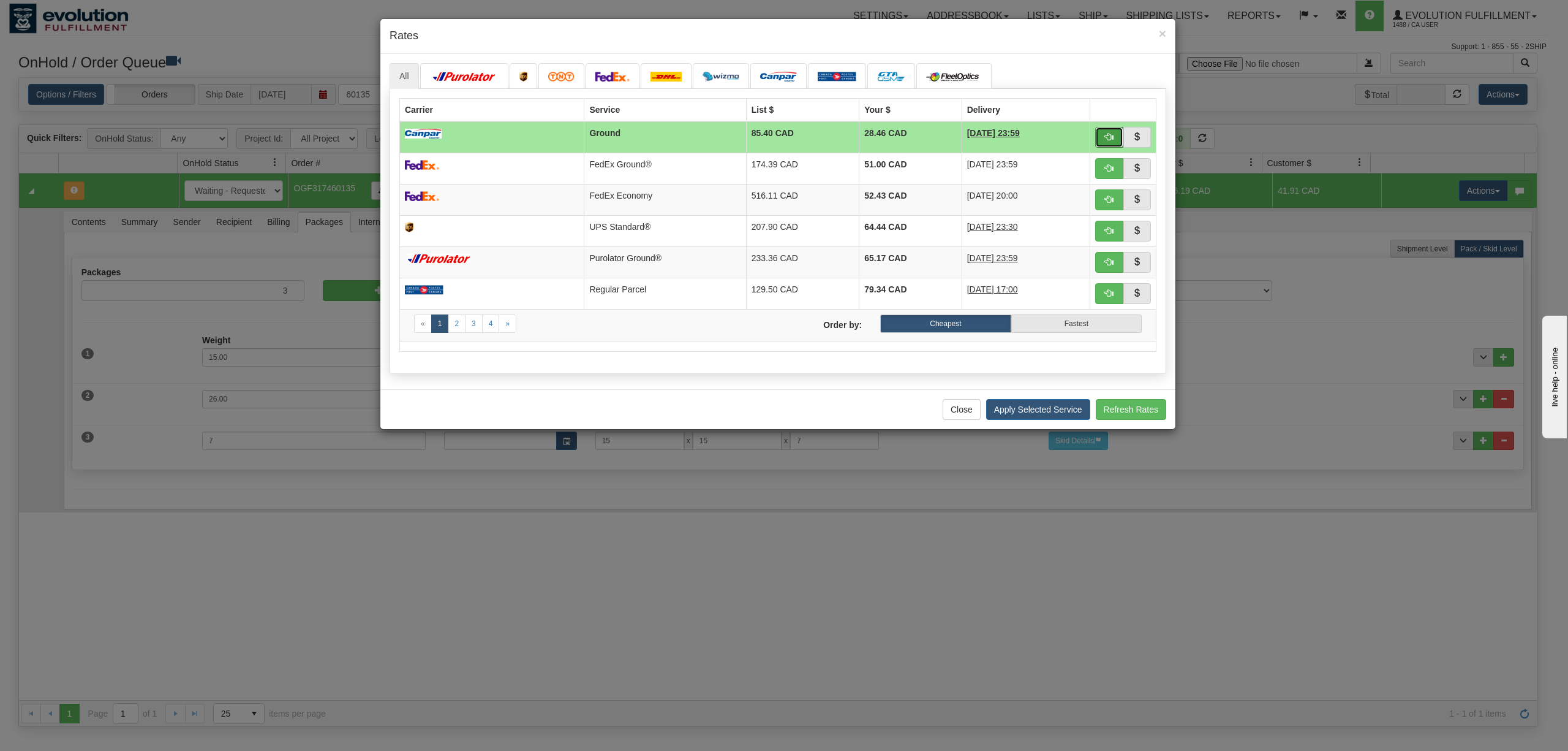
click at [1100, 144] on button "button" at bounding box center [1109, 137] width 28 height 21
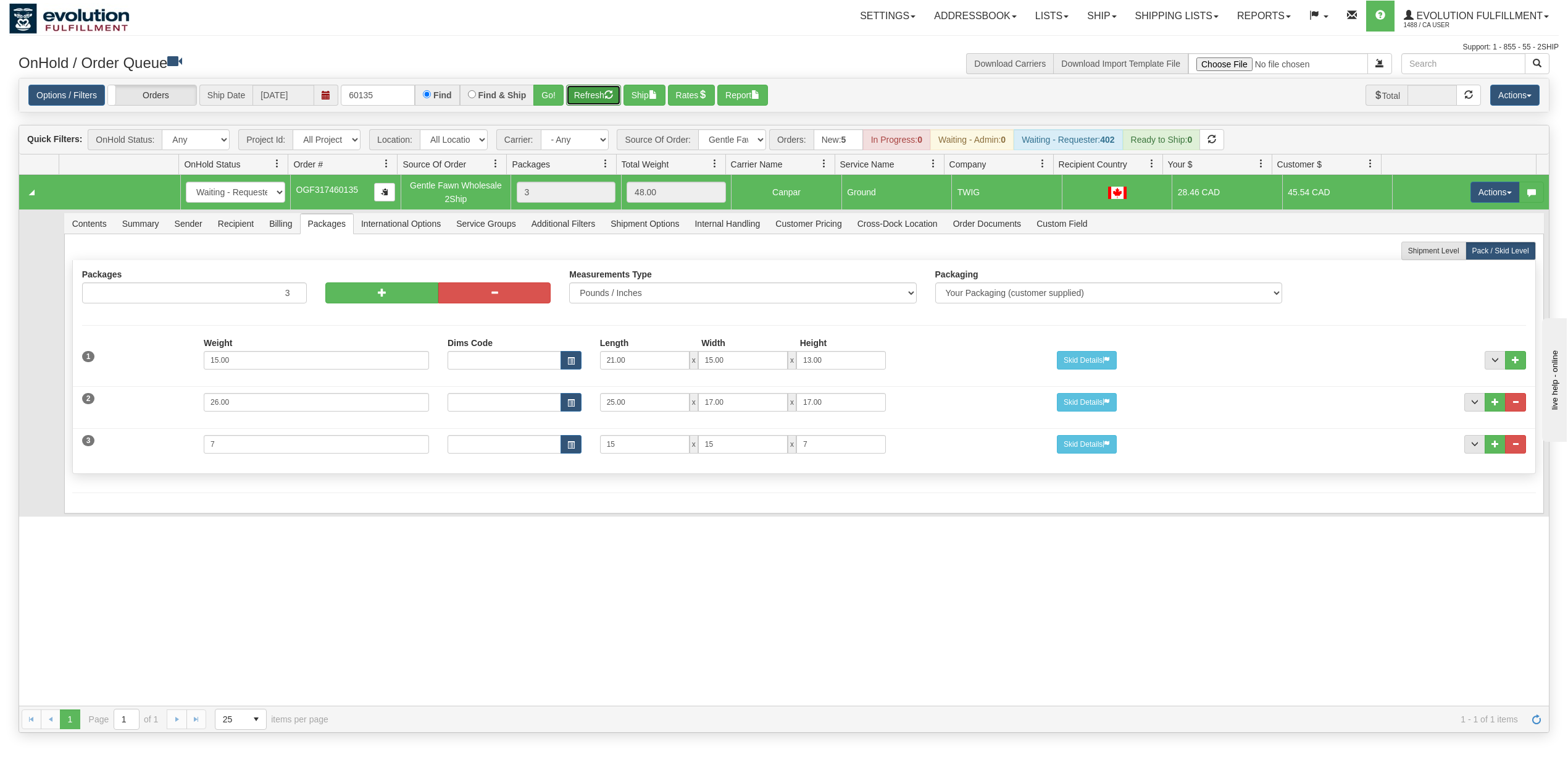
click at [597, 101] on button "Refresh" at bounding box center [593, 95] width 55 height 21
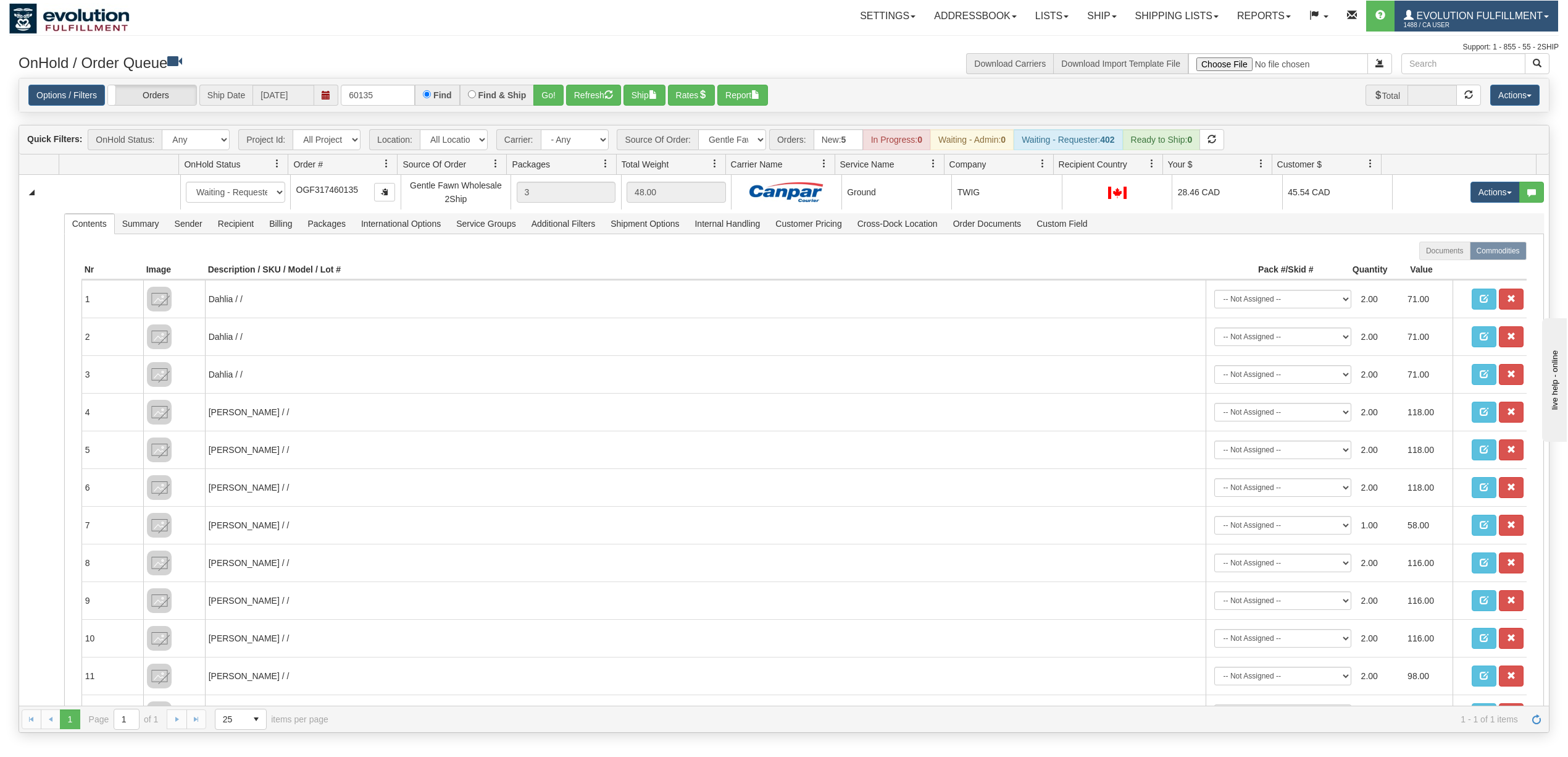
click at [1448, 20] on span "1488 / CA User" at bounding box center [1450, 25] width 93 height 12
click at [1465, 72] on span "LOG OUT" at bounding box center [1476, 75] width 39 height 10
